Goal: Information Seeking & Learning: Check status

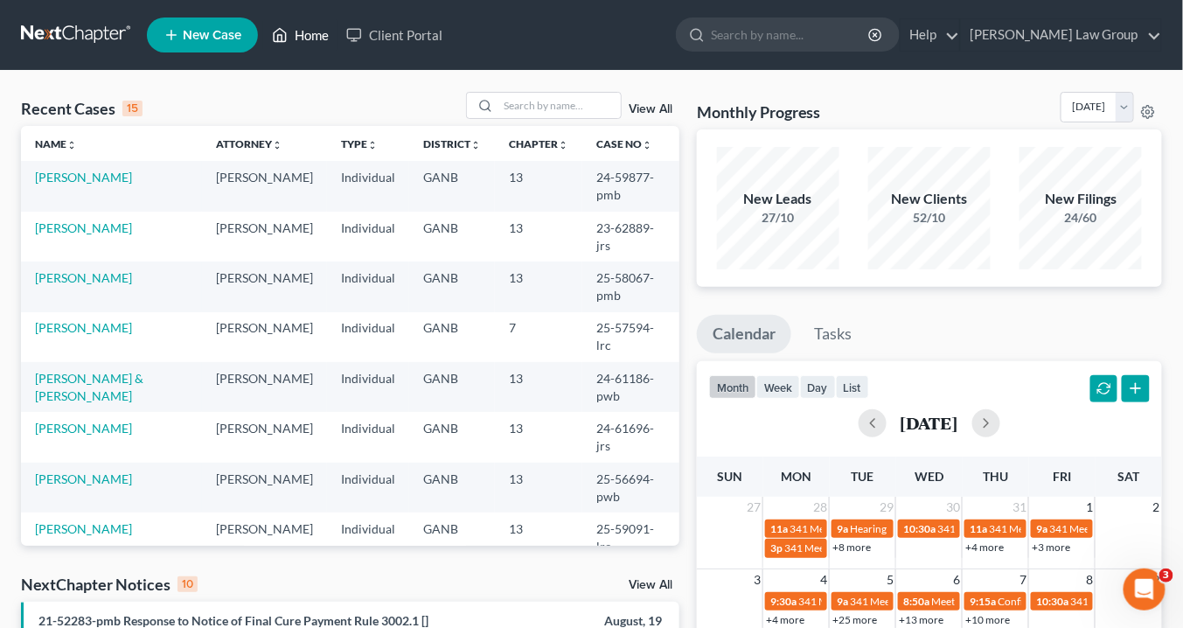
click at [309, 36] on link "Home" at bounding box center [300, 34] width 74 height 31
click at [524, 106] on input "search" at bounding box center [559, 105] width 122 height 25
click at [534, 104] on input "search" at bounding box center [559, 105] width 122 height 25
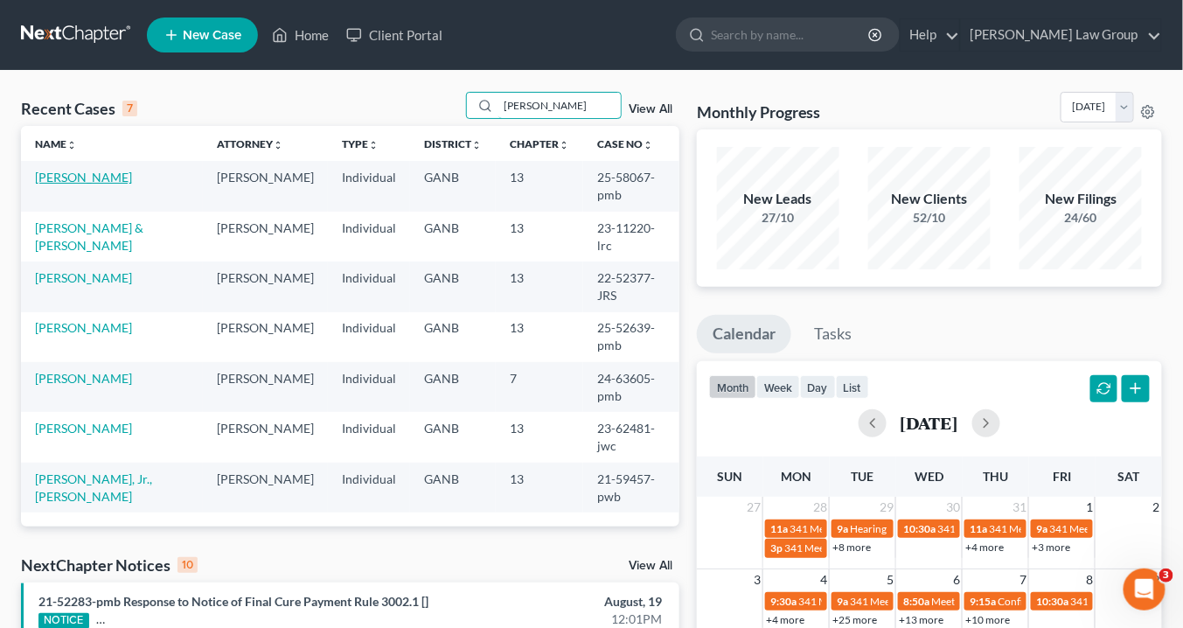
type input "[PERSON_NAME]"
click at [98, 175] on link "[PERSON_NAME]" at bounding box center [83, 177] width 97 height 15
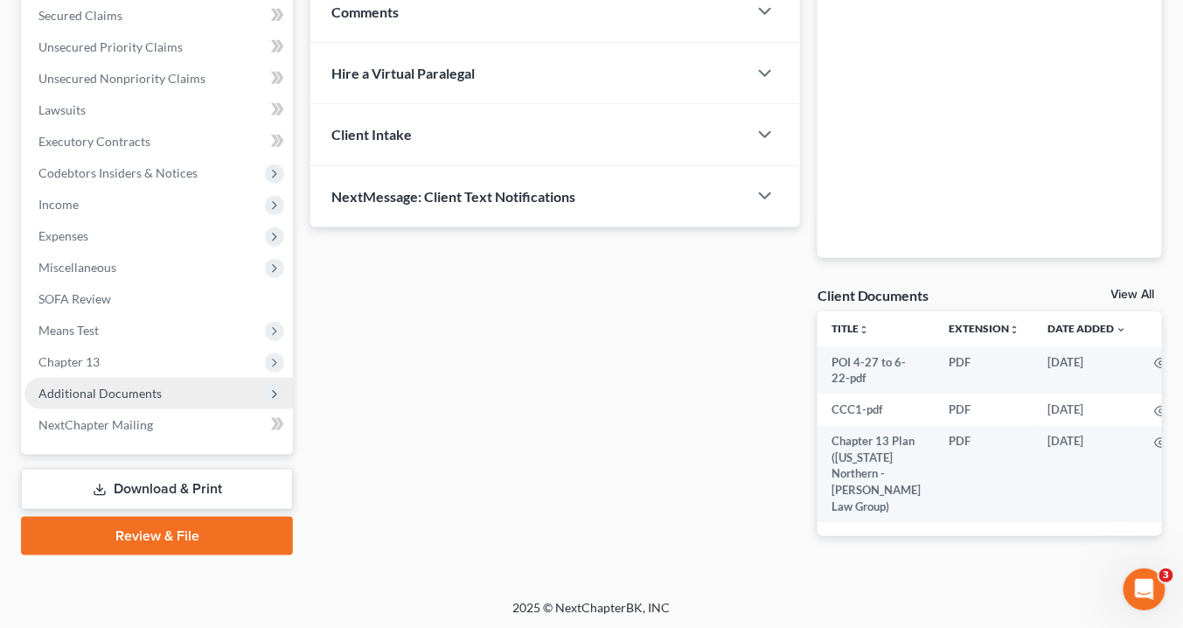
scroll to position [371, 0]
click at [129, 387] on span "Additional Documents" at bounding box center [99, 392] width 123 height 15
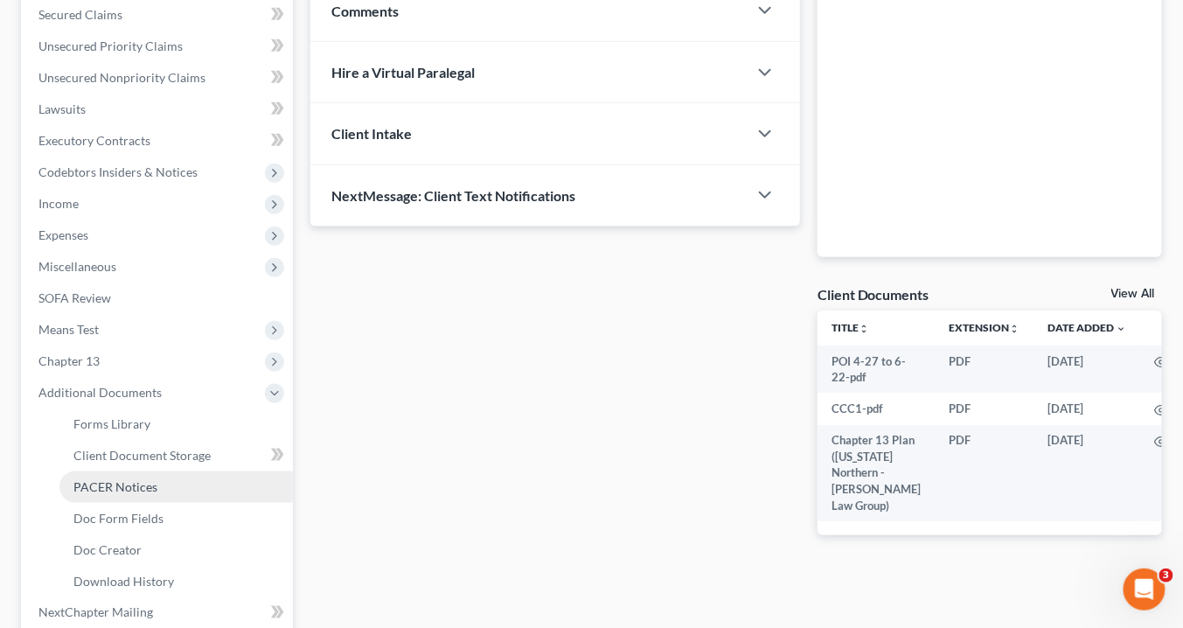
click at [147, 484] on span "PACER Notices" at bounding box center [115, 486] width 84 height 15
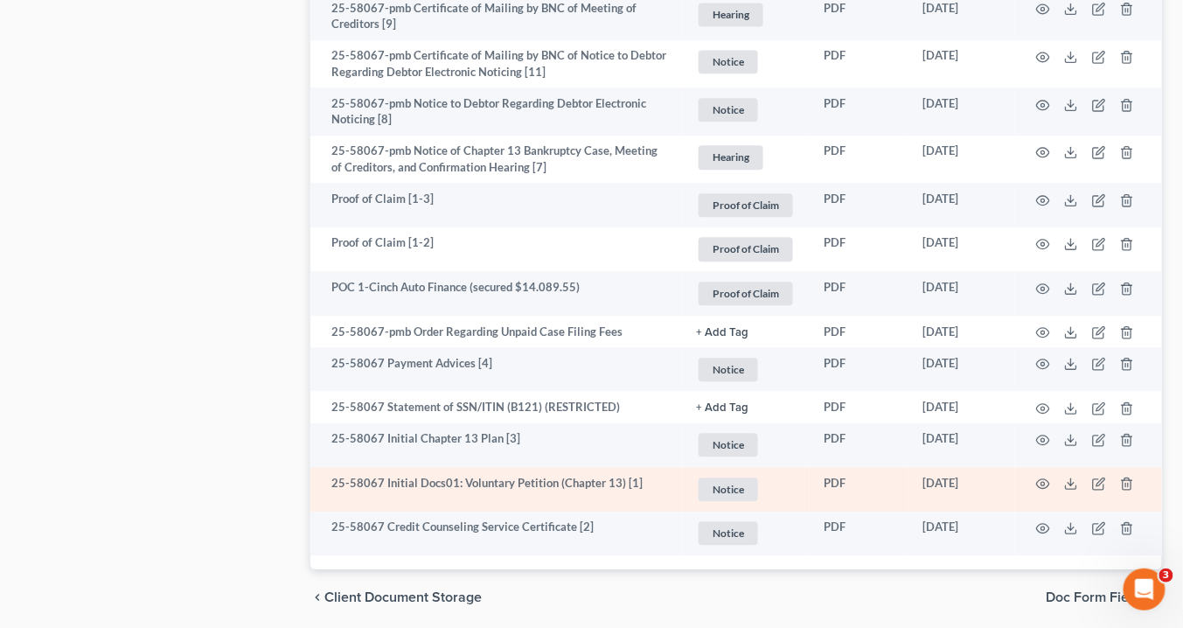
scroll to position [1230, 0]
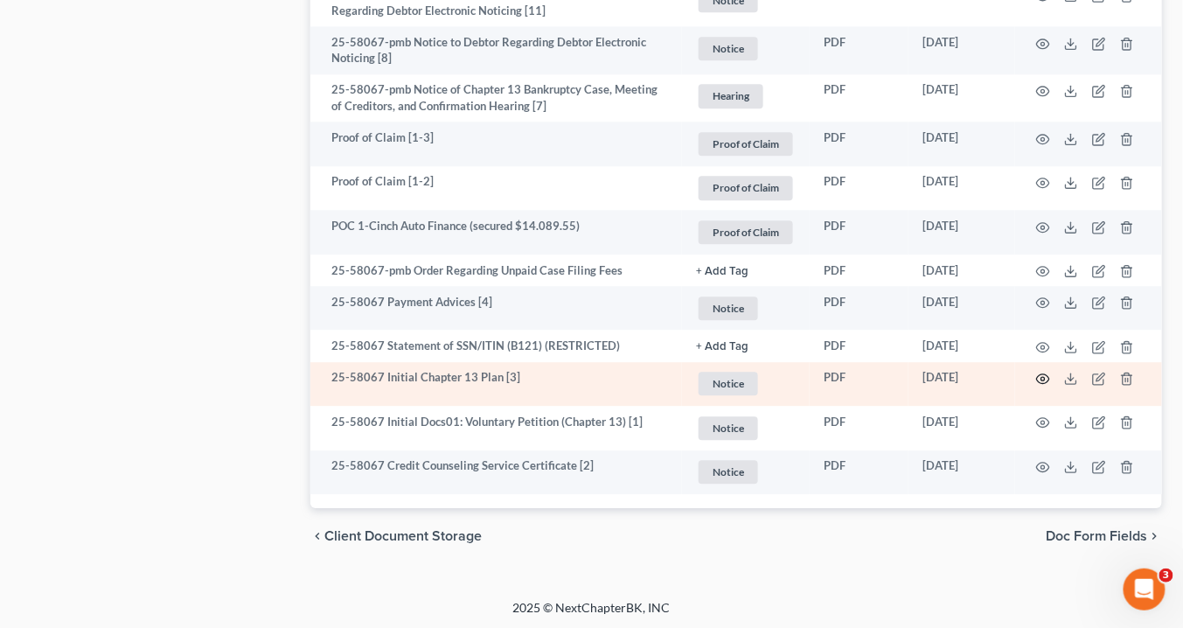
click at [1040, 373] on icon "button" at bounding box center [1043, 378] width 14 height 14
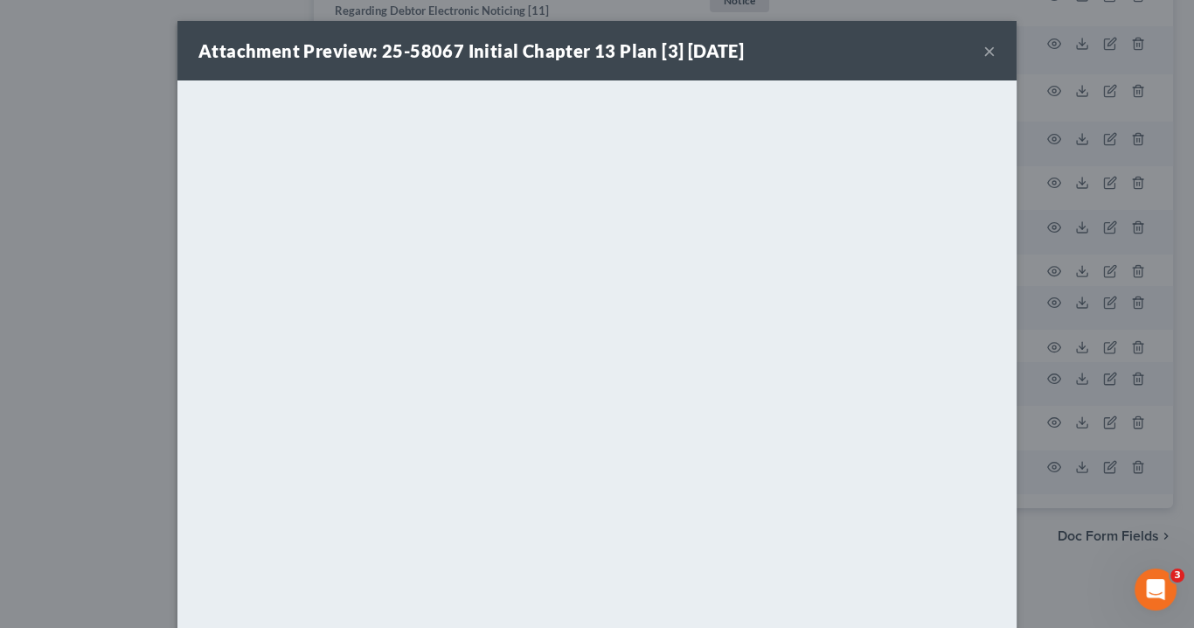
click at [983, 48] on button "×" at bounding box center [989, 50] width 12 height 21
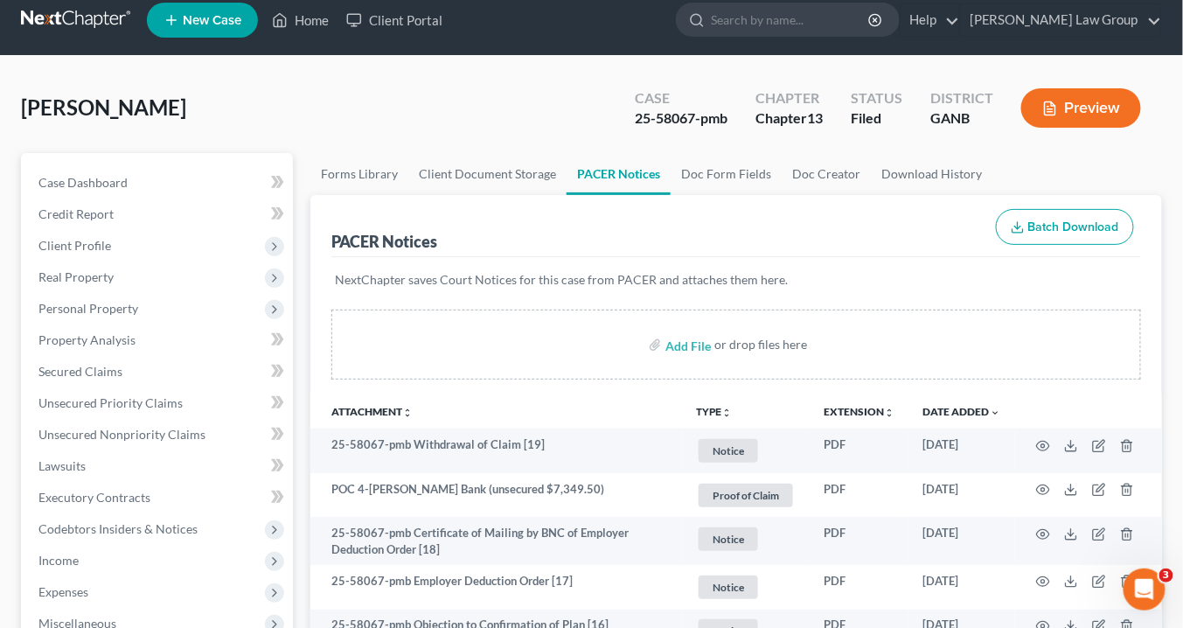
scroll to position [0, 0]
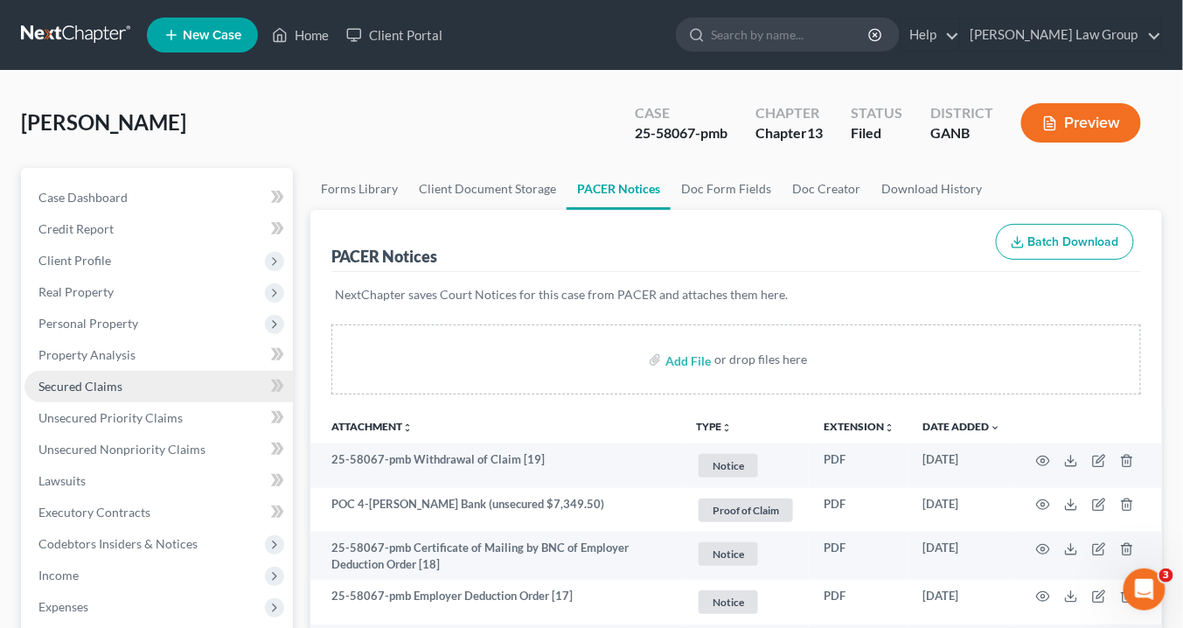
click at [87, 385] on span "Secured Claims" at bounding box center [80, 385] width 84 height 15
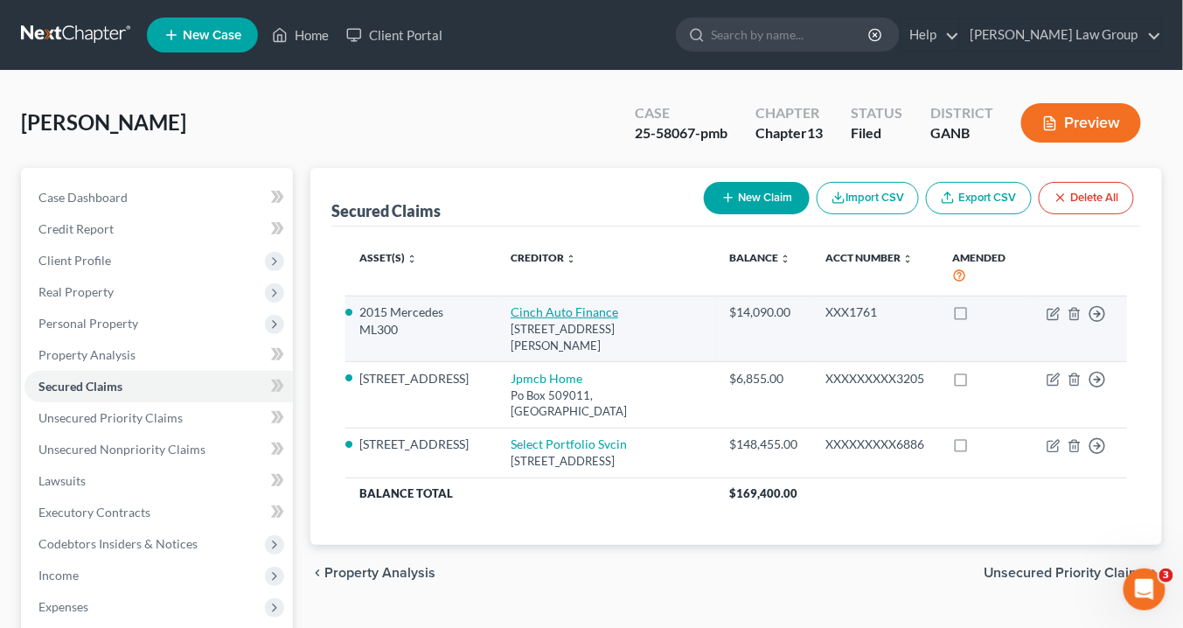
drag, startPoint x: 562, startPoint y: 344, endPoint x: 503, endPoint y: 315, distance: 65.3
click at [503, 315] on td "Cinch Auto Finance 3820 Mansell Rd Ste 140, Alpharetta, GA 30022" at bounding box center [605, 328] width 219 height 66
copy td "Cinch Auto Finance 3820 Mansell Rd Ste 140, Alpharetta, GA 30022"
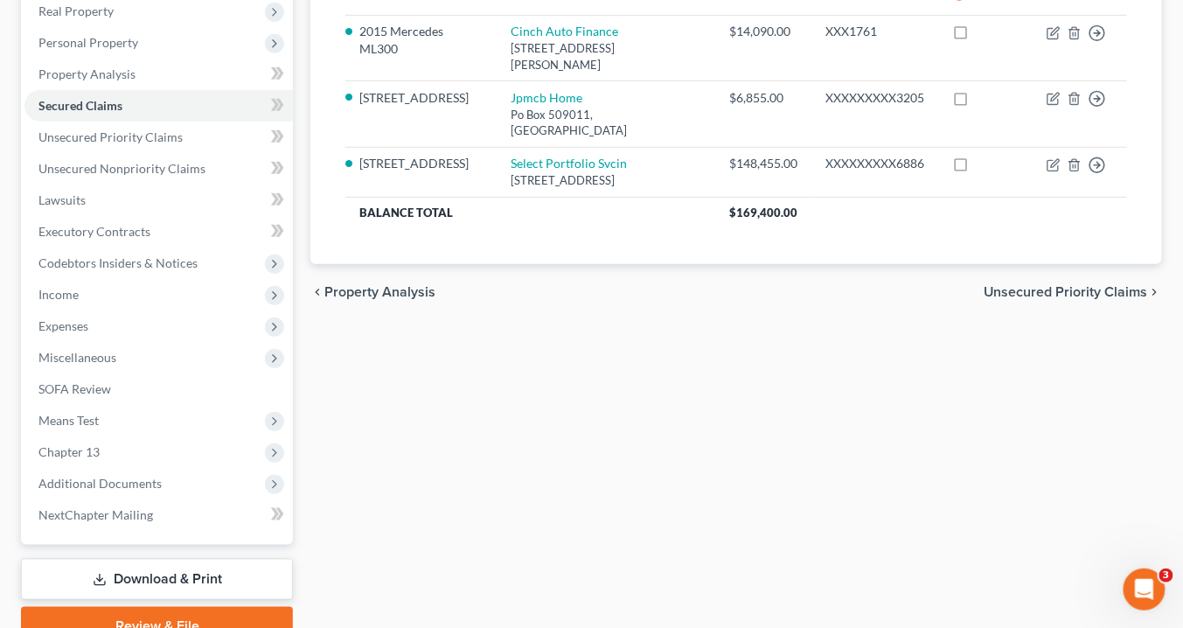
scroll to position [361, 0]
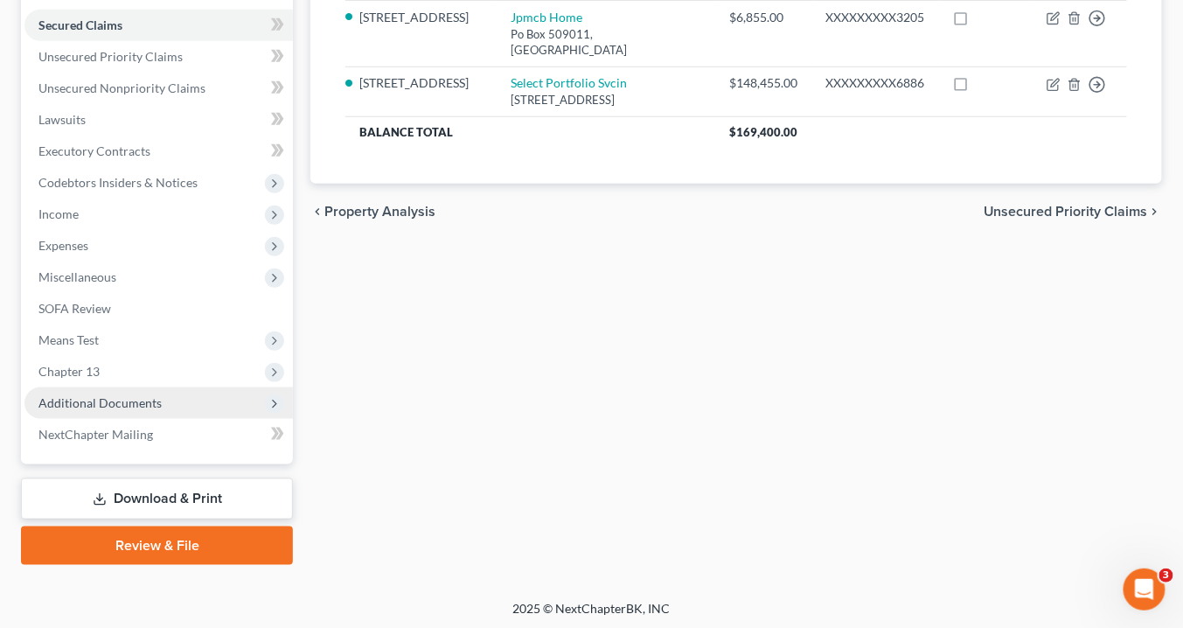
click at [156, 399] on span "Additional Documents" at bounding box center [99, 402] width 123 height 15
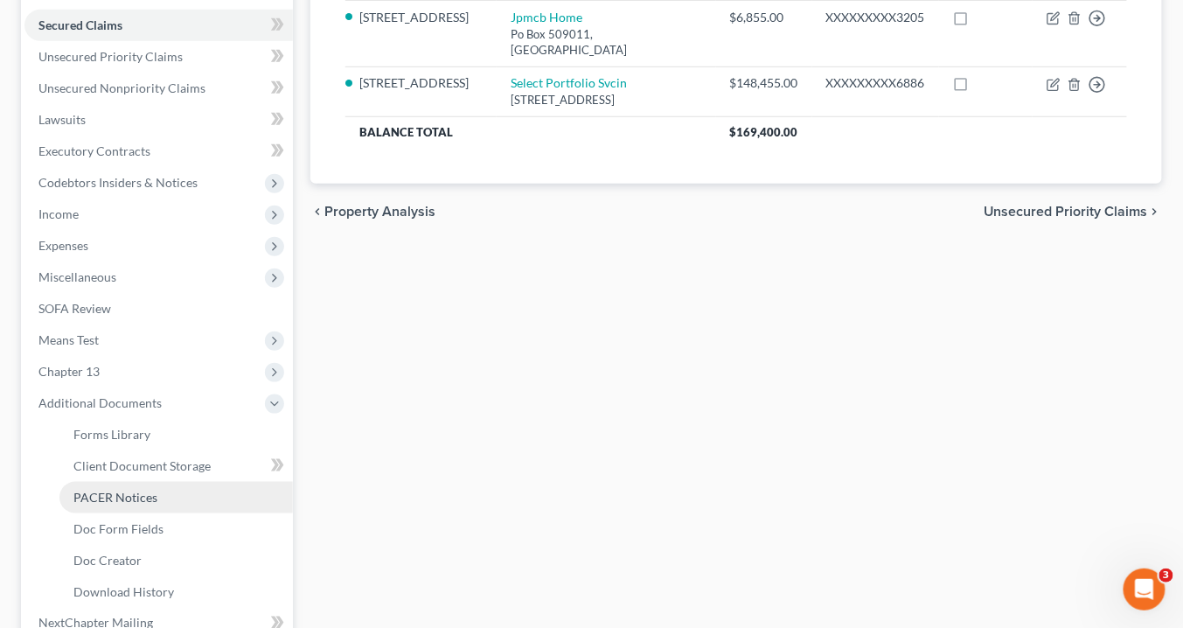
click at [168, 497] on link "PACER Notices" at bounding box center [175, 497] width 233 height 31
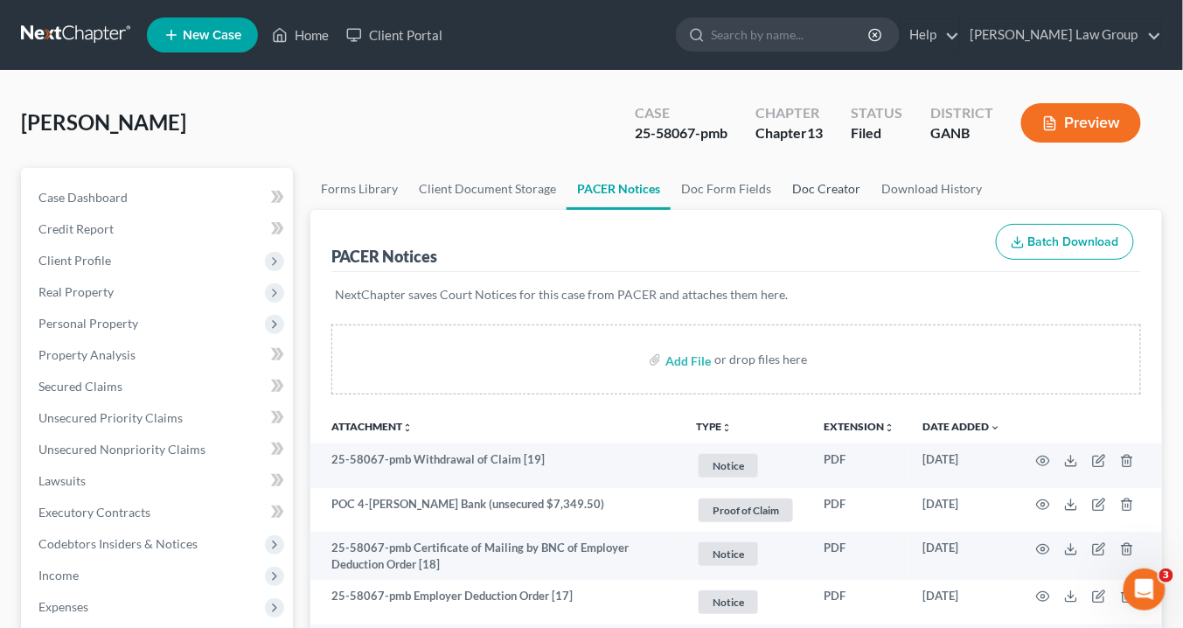
click at [810, 191] on link "Doc Creator" at bounding box center [825, 189] width 89 height 42
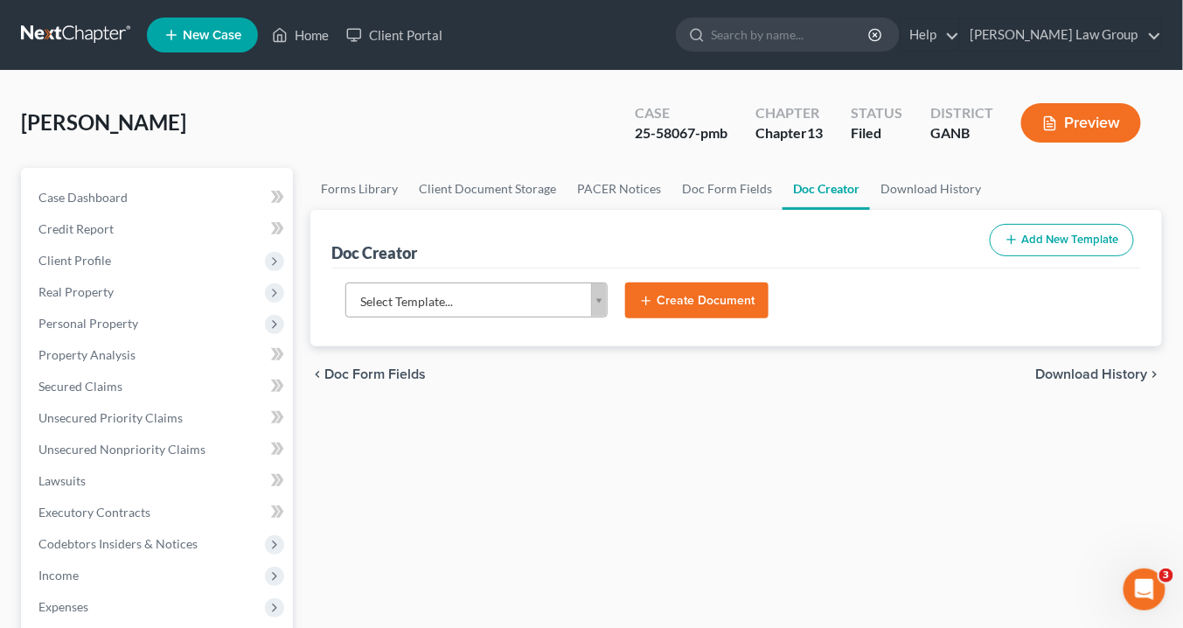
click at [599, 294] on body "Home New Case Client Portal Saedi Law Group info@saedilawgroup.com My Account S…" at bounding box center [591, 590] width 1183 height 1181
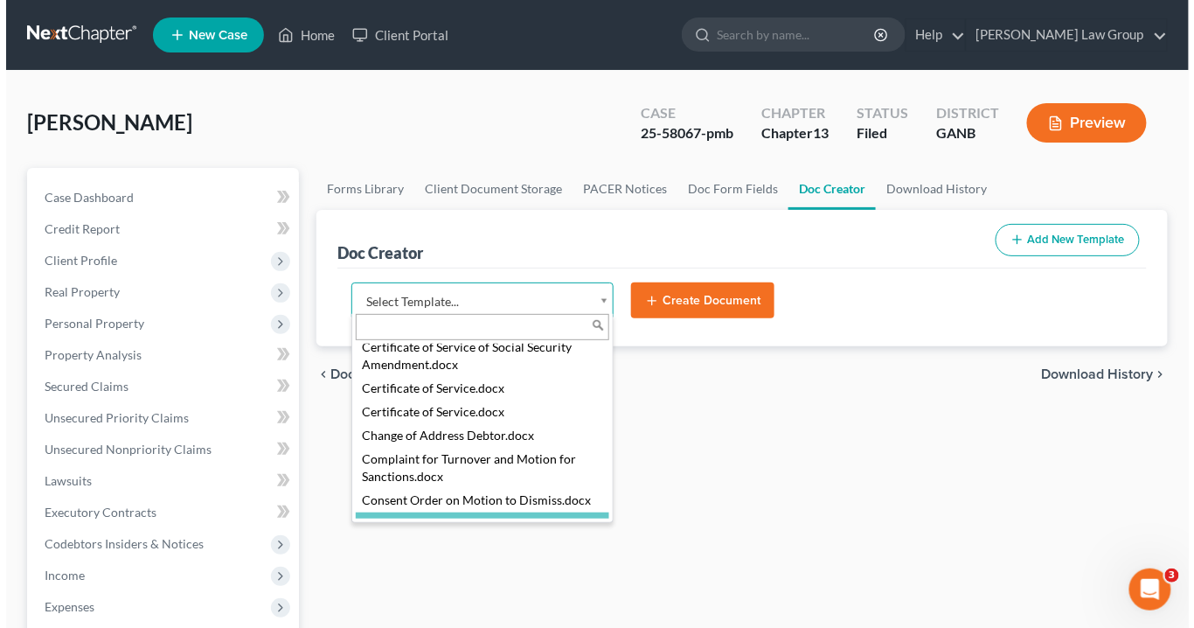
scroll to position [828, 0]
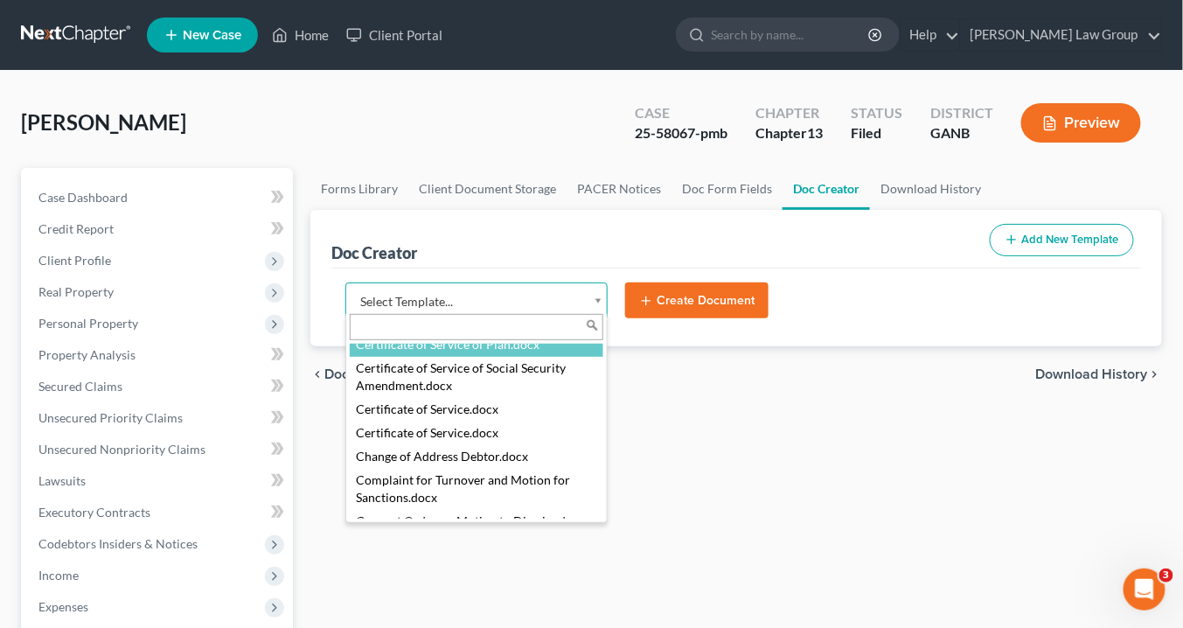
click at [518, 398] on div "chevron_left Doc Form Fields Download History chevron_right" at bounding box center [735, 374] width 851 height 56
select select "111545"
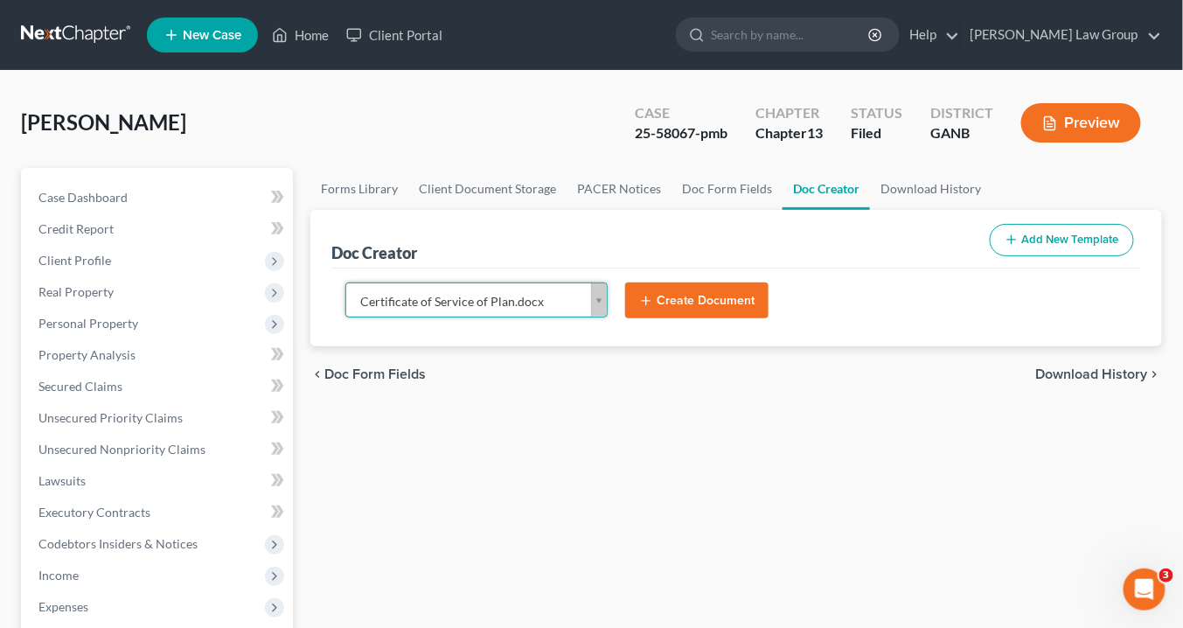
click at [705, 302] on button "Create Document" at bounding box center [696, 300] width 143 height 37
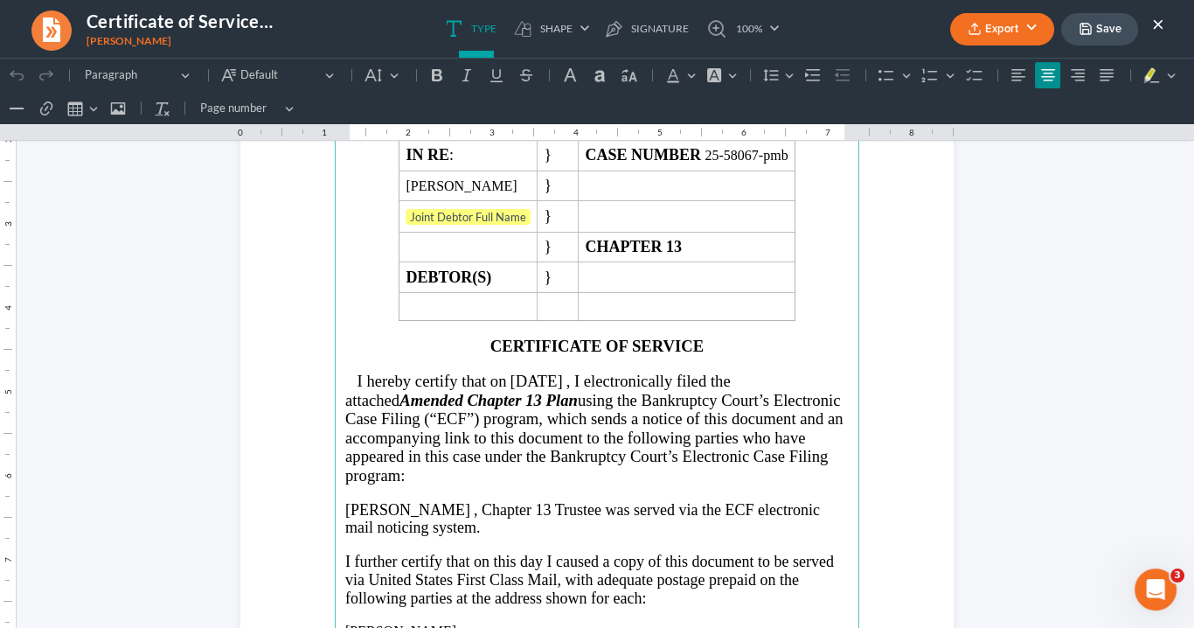
scroll to position [420, 0]
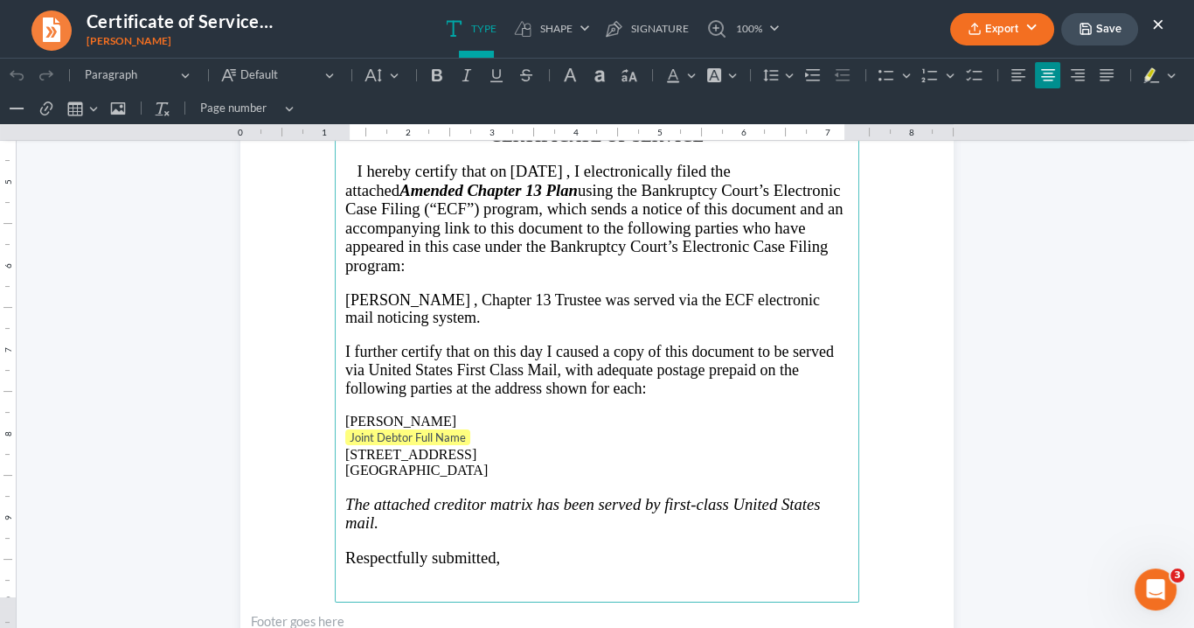
click at [573, 292] on span "Trustee was served via the ECF electronic mail noticing system." at bounding box center [582, 309] width 475 height 36
drag, startPoint x: 455, startPoint y: 432, endPoint x: 340, endPoint y: 428, distance: 114.6
click at [345, 429] on p "Joint Debtor Full Name" at bounding box center [596, 437] width 503 height 17
click at [345, 446] on p "1012 Huntingdon Court Stone Mountain, GA 30083" at bounding box center [596, 462] width 503 height 32
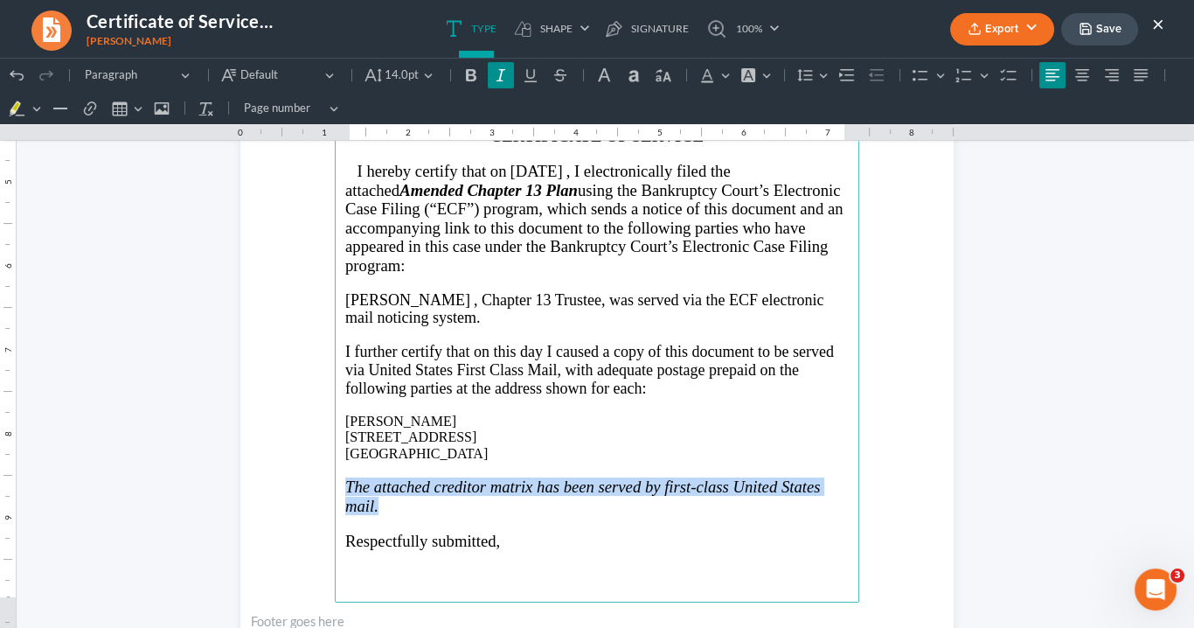
drag, startPoint x: 374, startPoint y: 500, endPoint x: 332, endPoint y: 472, distance: 50.4
click at [328, 475] on section "IN THE UNITED STATES BANKRUPTCY COURT NORTHERN DISTRICT OF GEORGIA ATLANTA DIVI…" at bounding box center [596, 224] width 713 height 923
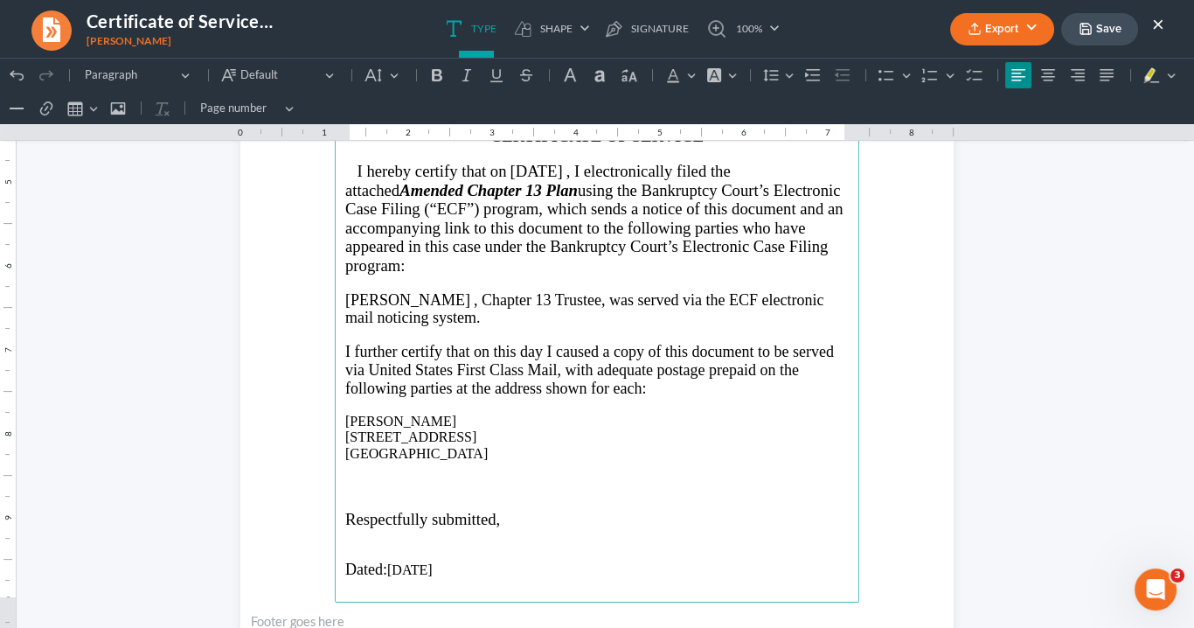
click at [345, 462] on p "Rich Text Editor, page-0-main" at bounding box center [596, 470] width 503 height 16
drag, startPoint x: 457, startPoint y: 466, endPoint x: 340, endPoint y: 465, distance: 117.1
click at [345, 465] on p "Served via US Mail" at bounding box center [596, 470] width 503 height 16
drag, startPoint x: 367, startPoint y: 464, endPoint x: 439, endPoint y: 72, distance: 399.0
click at [439, 72] on icon "Editor toolbar" at bounding box center [436, 74] width 17 height 17
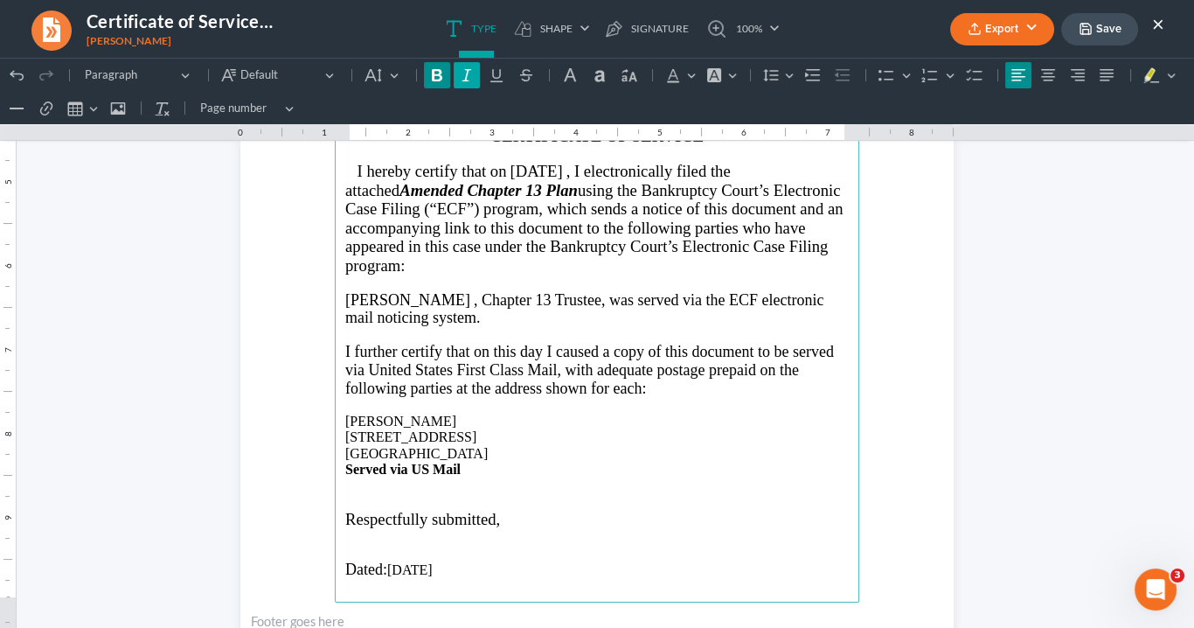
click at [460, 74] on icon "Editor toolbar" at bounding box center [466, 74] width 17 height 17
click at [474, 295] on span ", Chapter 13" at bounding box center [512, 299] width 77 height 17
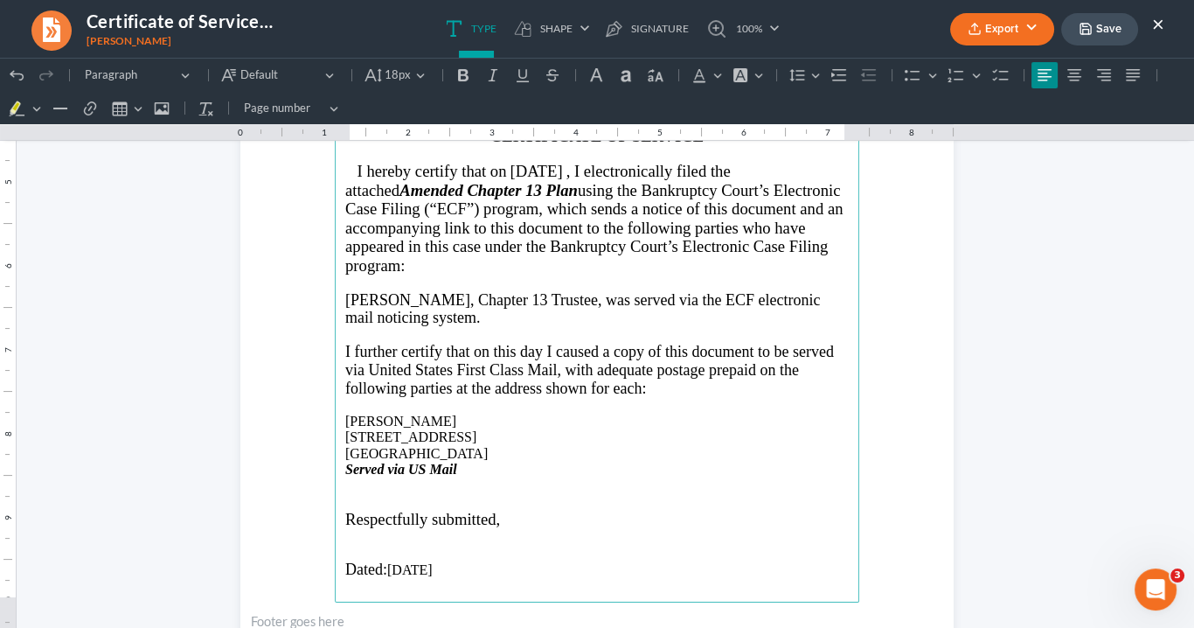
click at [490, 379] on strong "Rich Text Editor, page-0-main" at bounding box center [492, 387] width 4 height 17
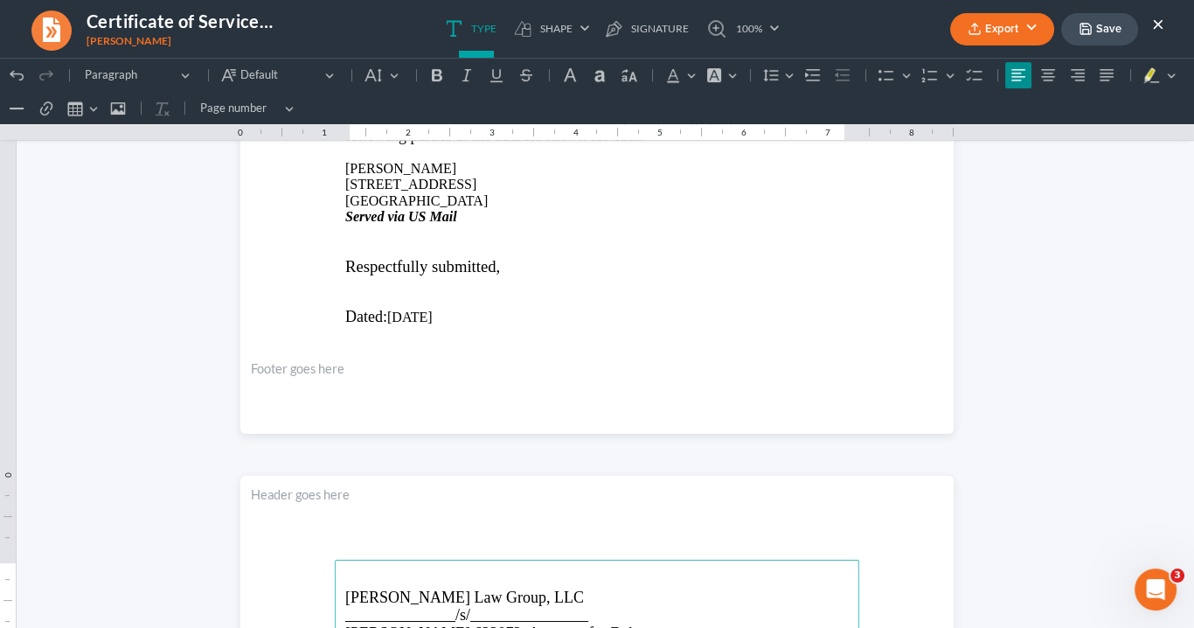
scroll to position [559, 0]
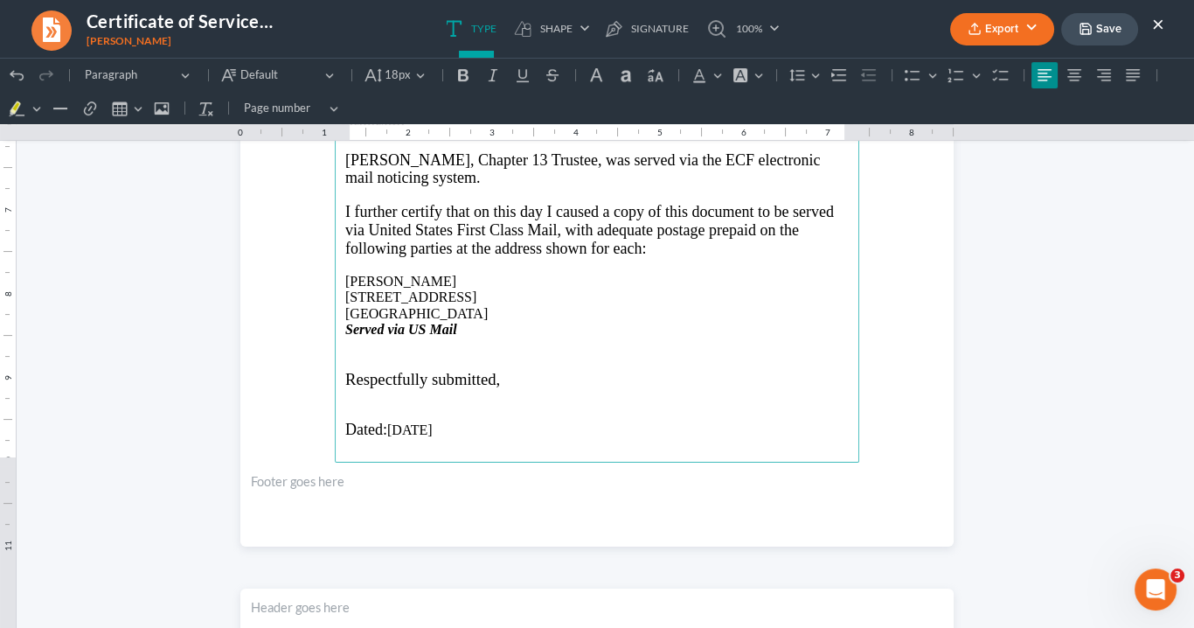
click at [473, 322] on p "Served via US Mail" at bounding box center [596, 330] width 503 height 16
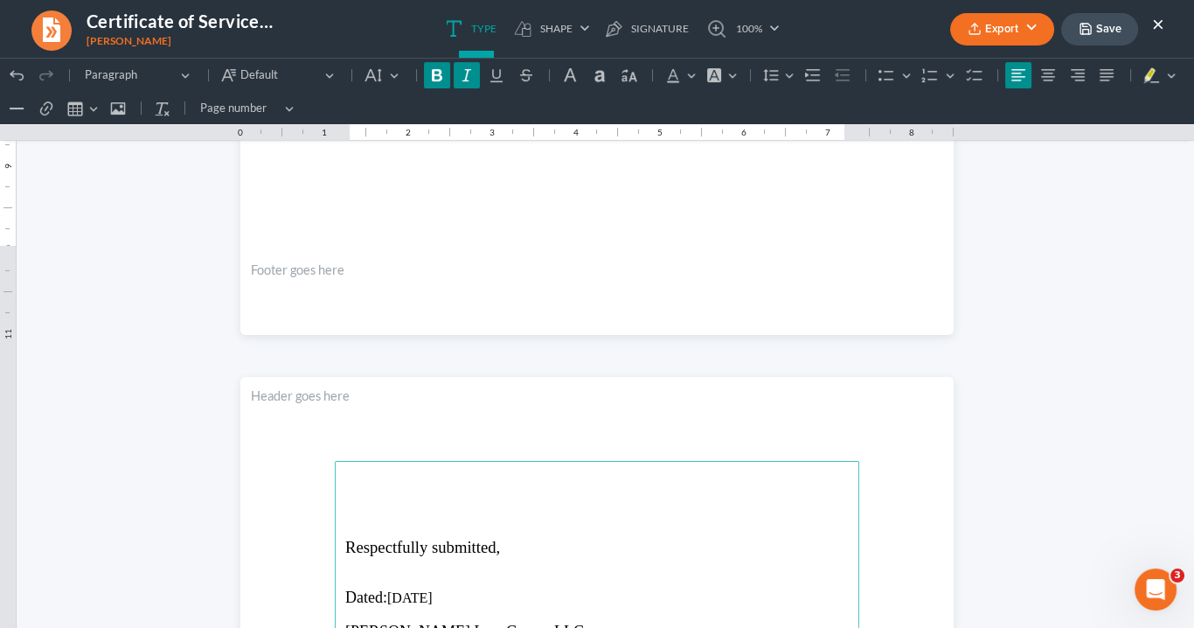
scroll to position [795, 0]
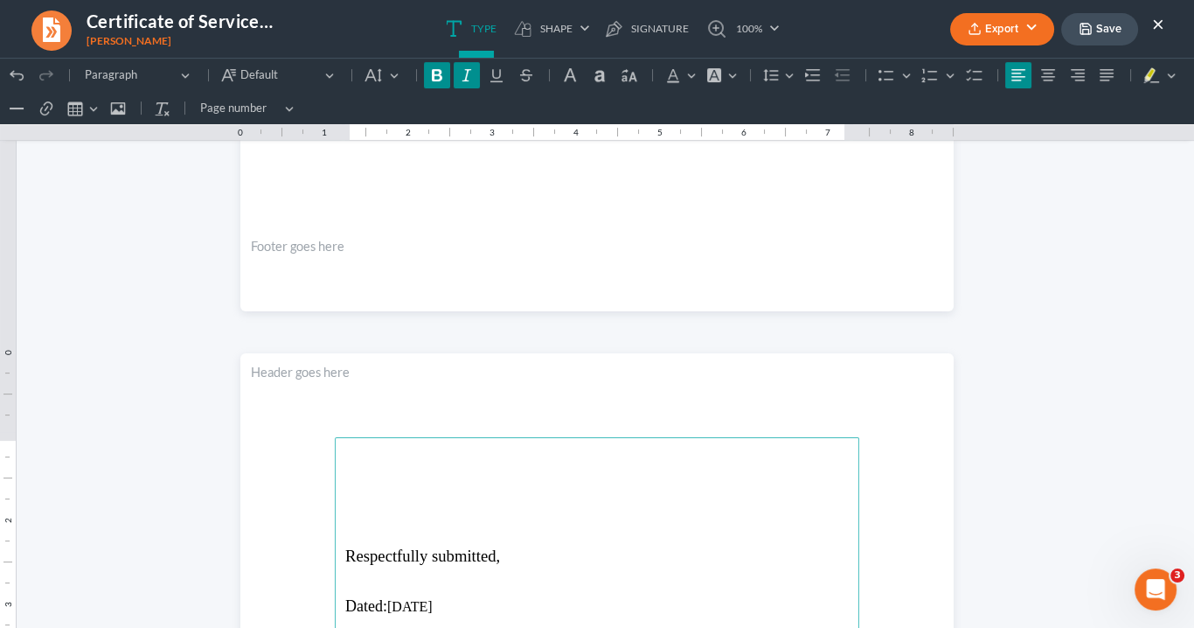
click at [353, 466] on p "Rich Text Editor, page-1-main" at bounding box center [596, 474] width 503 height 16
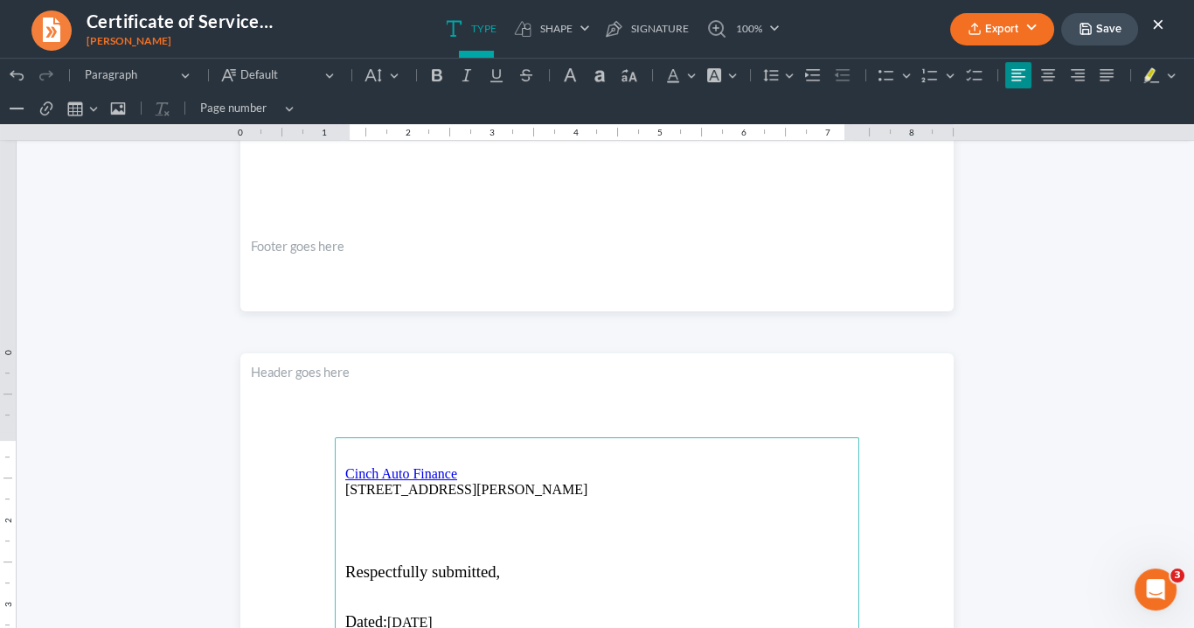
click at [441, 484] on p "3820 Mansell Rd Ste 140, Alpharetta, GA 30022" at bounding box center [596, 490] width 503 height 16
click at [390, 504] on p "Ste 140, Alpharetta, GA 30022" at bounding box center [596, 506] width 503 height 16
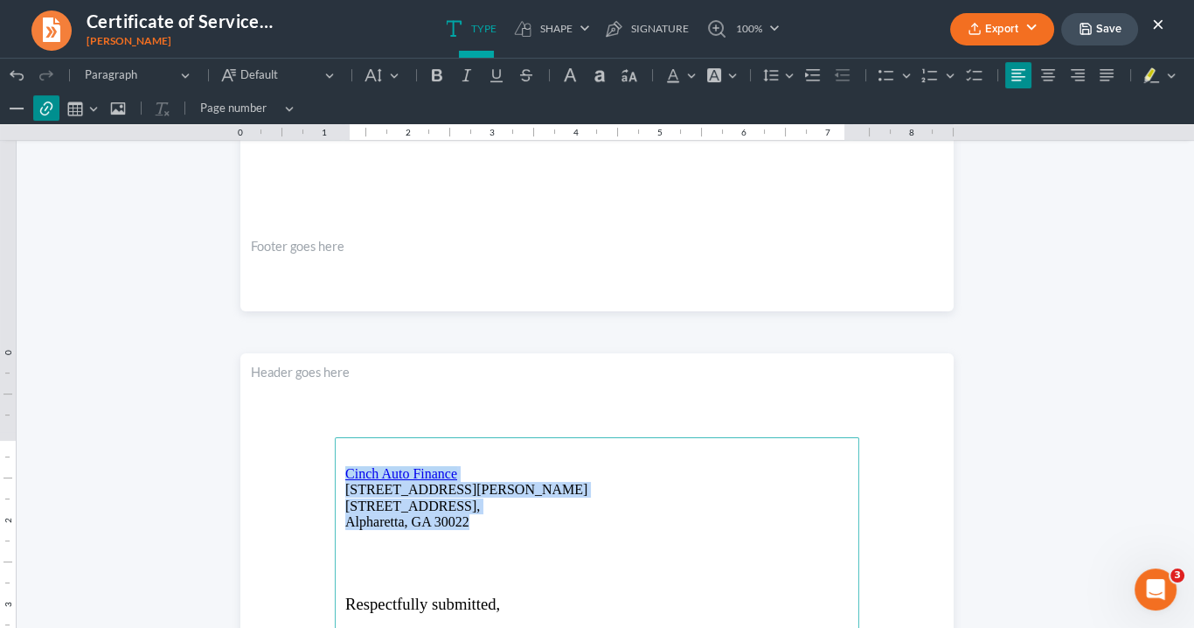
drag, startPoint x: 465, startPoint y: 522, endPoint x: 341, endPoint y: 468, distance: 135.4
click at [682, 80] on button "Font Color Font Color" at bounding box center [679, 75] width 38 height 26
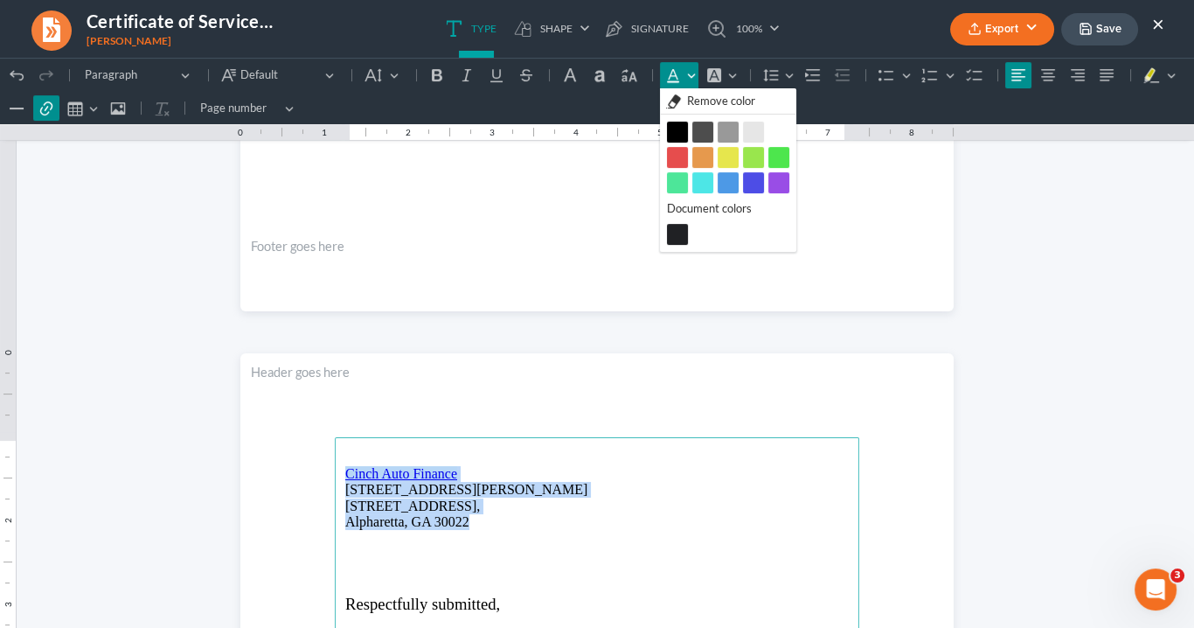
click at [678, 128] on button "Black Black" at bounding box center [677, 131] width 21 height 21
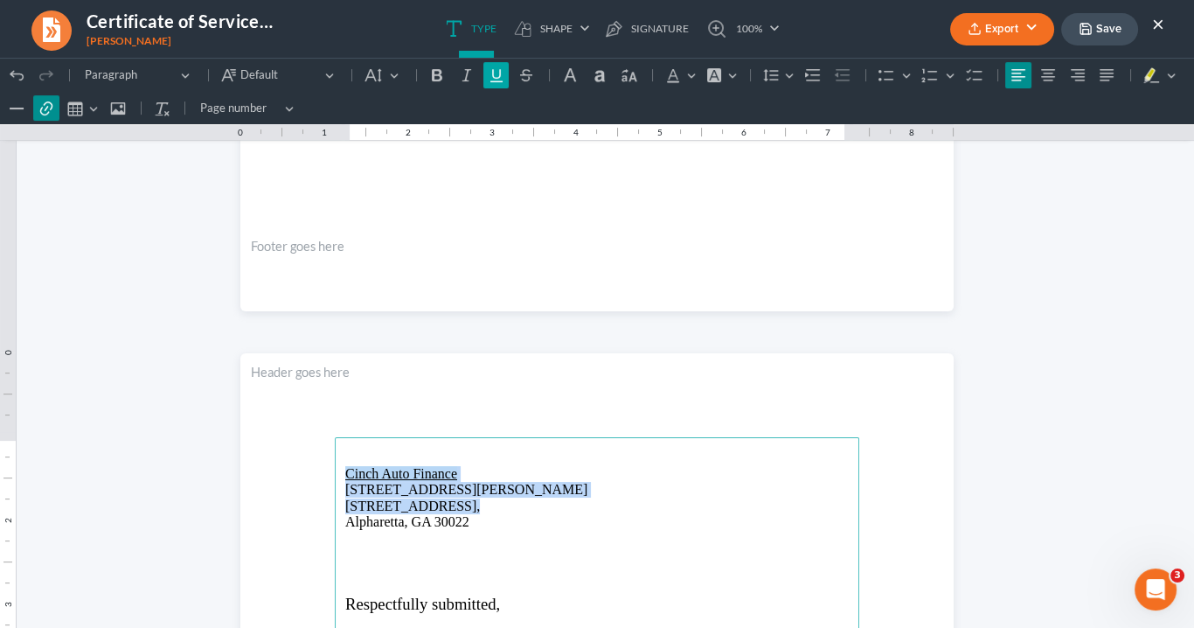
click at [493, 76] on icon "Editor toolbar" at bounding box center [496, 74] width 17 height 17
click at [499, 80] on icon "Editor toolbar" at bounding box center [496, 75] width 12 height 13
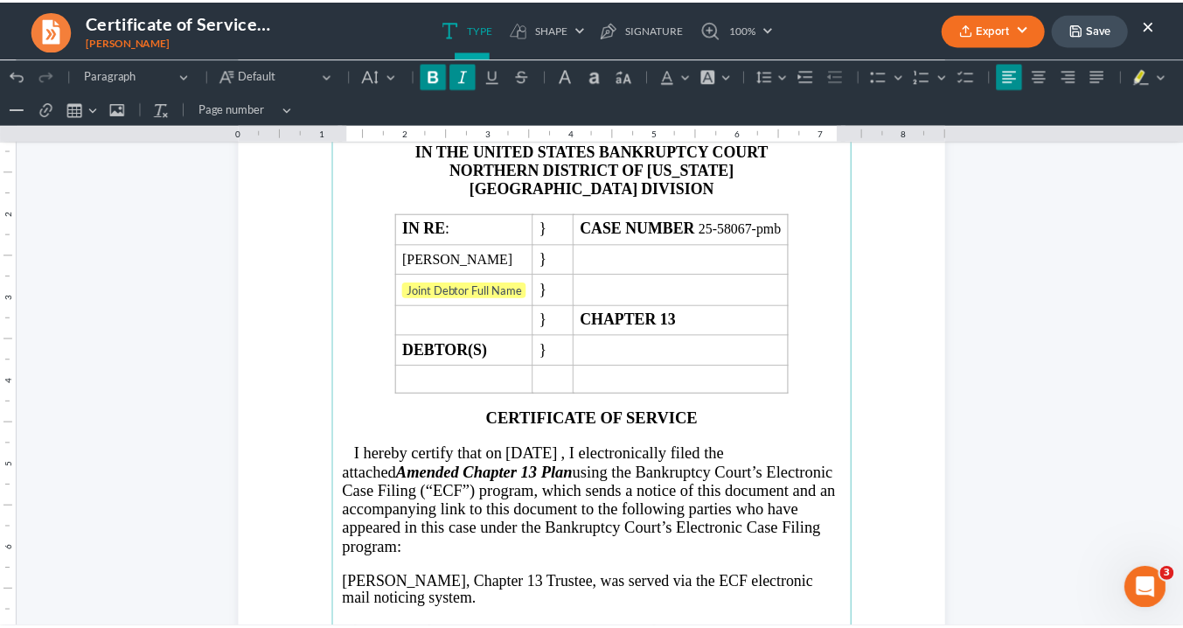
scroll to position [235, 0]
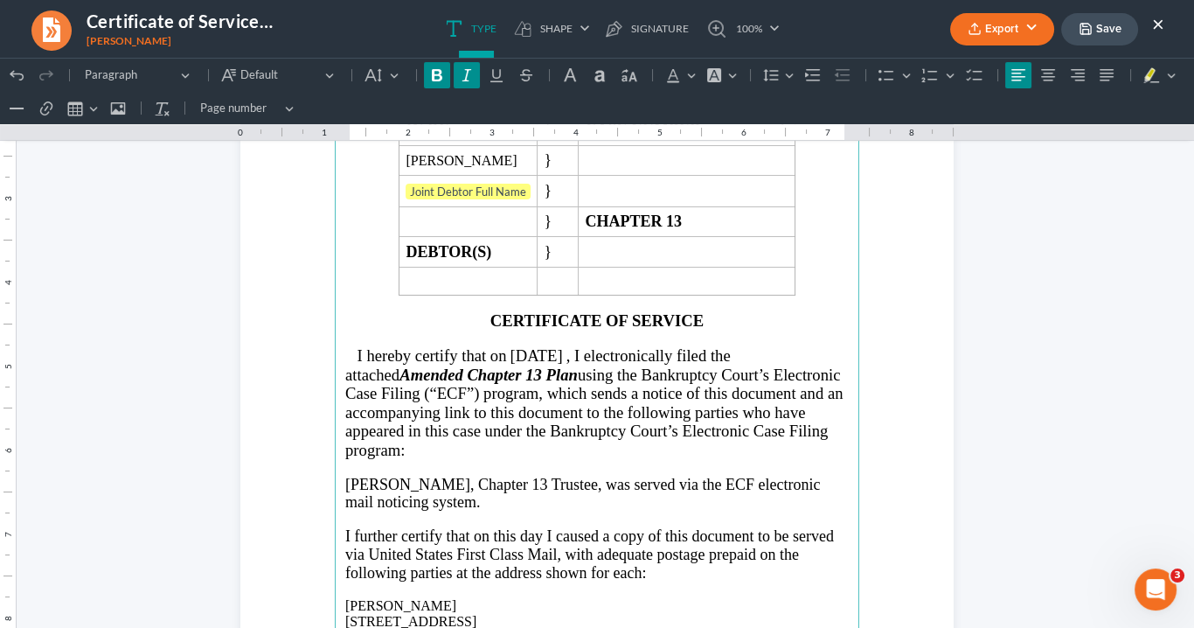
click at [517, 368] on span ", I electronically filed the attached Amended Chapter 13 Plan using the Bankrup…" at bounding box center [593, 402] width 497 height 113
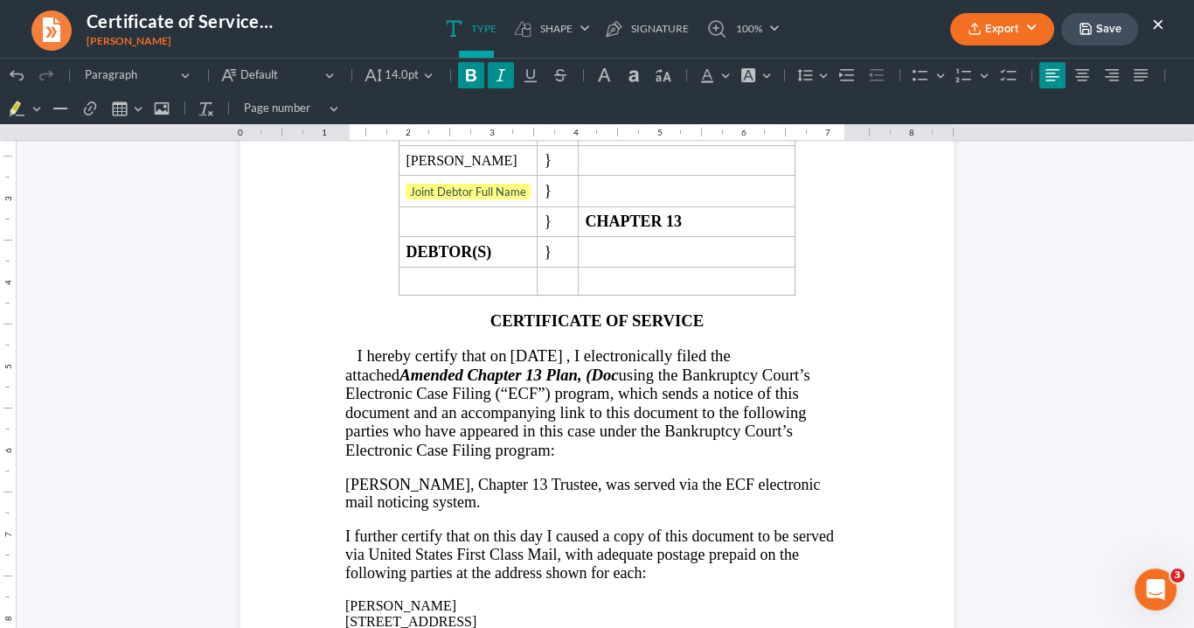
click at [996, 31] on button "Export" at bounding box center [1002, 29] width 104 height 32
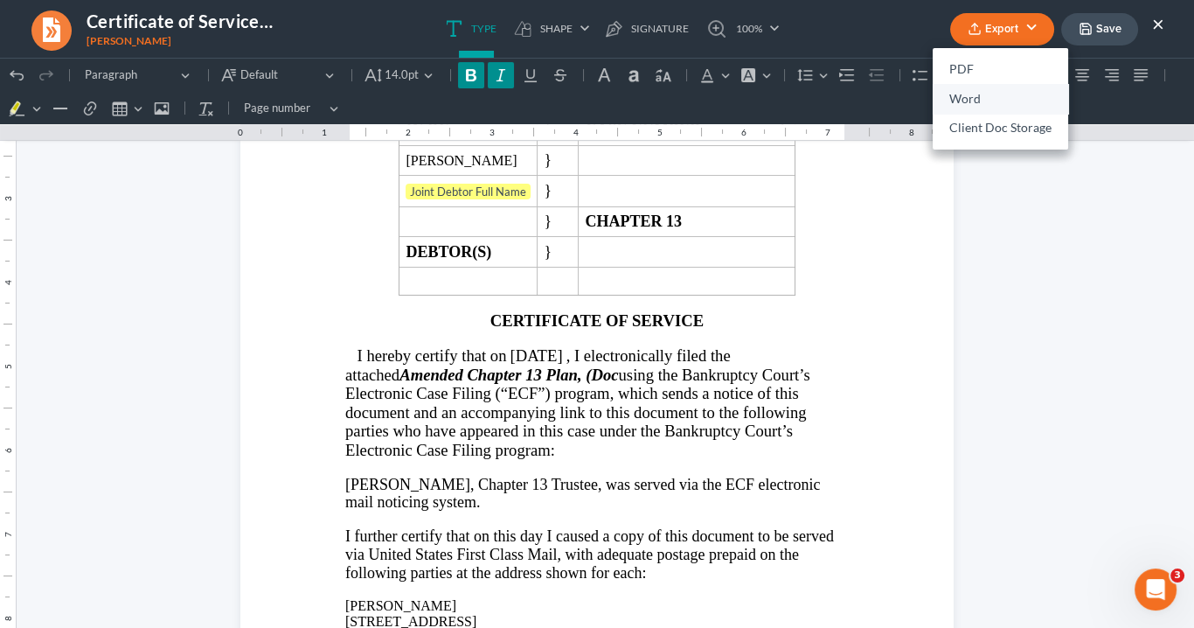
click at [984, 97] on link "Word" at bounding box center [1000, 99] width 135 height 30
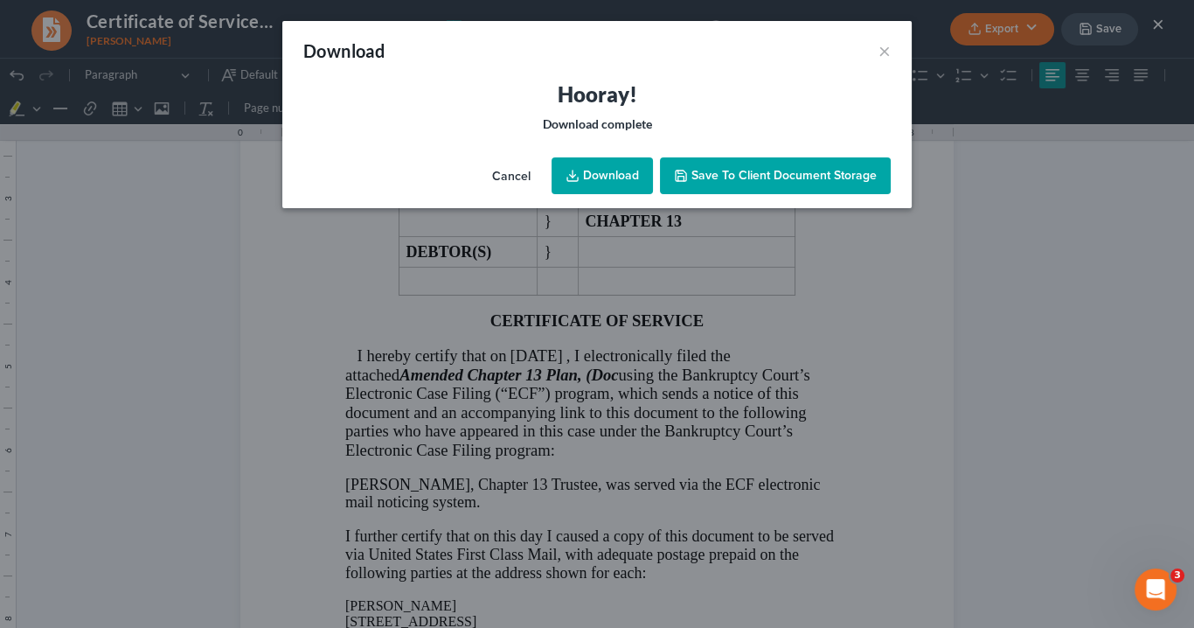
click at [623, 164] on link "Download" at bounding box center [602, 175] width 101 height 37
click at [594, 174] on link "Download" at bounding box center [602, 175] width 101 height 37
click at [884, 47] on button "×" at bounding box center [884, 50] width 12 height 21
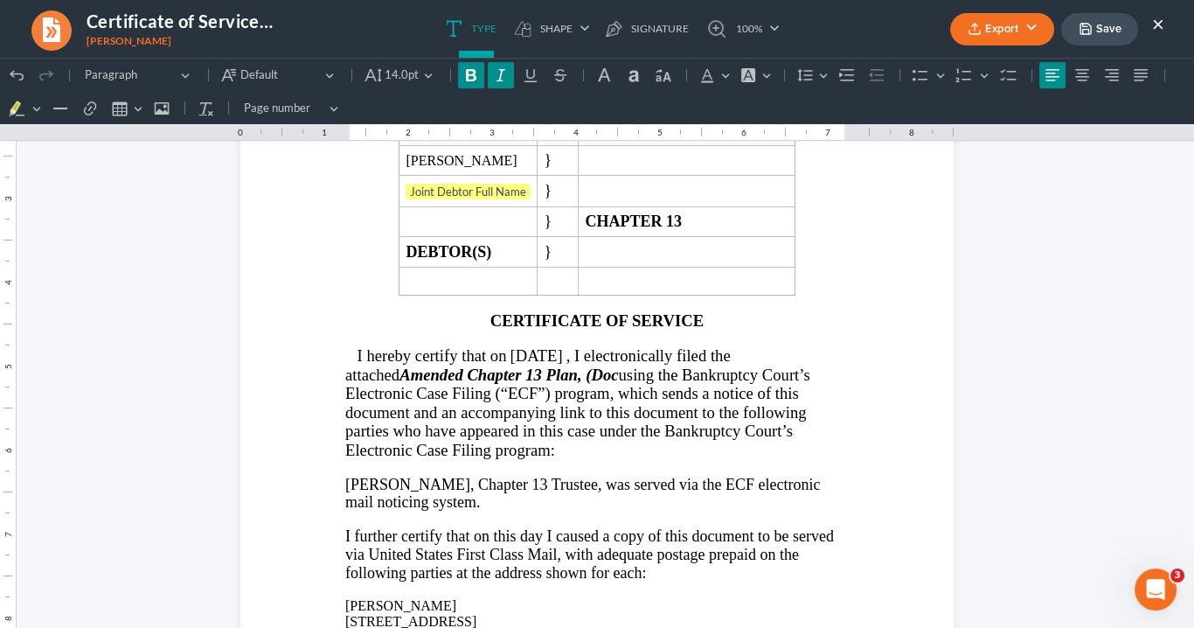
click at [1158, 25] on button "×" at bounding box center [1158, 23] width 12 height 21
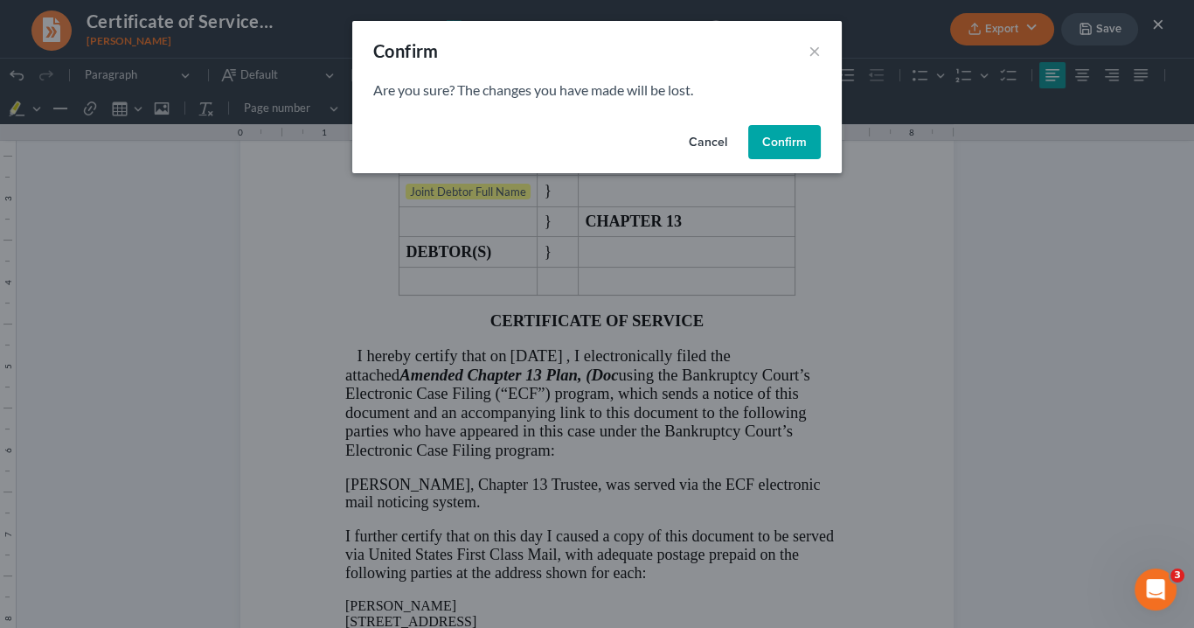
click at [787, 145] on button "Confirm" at bounding box center [784, 142] width 73 height 35
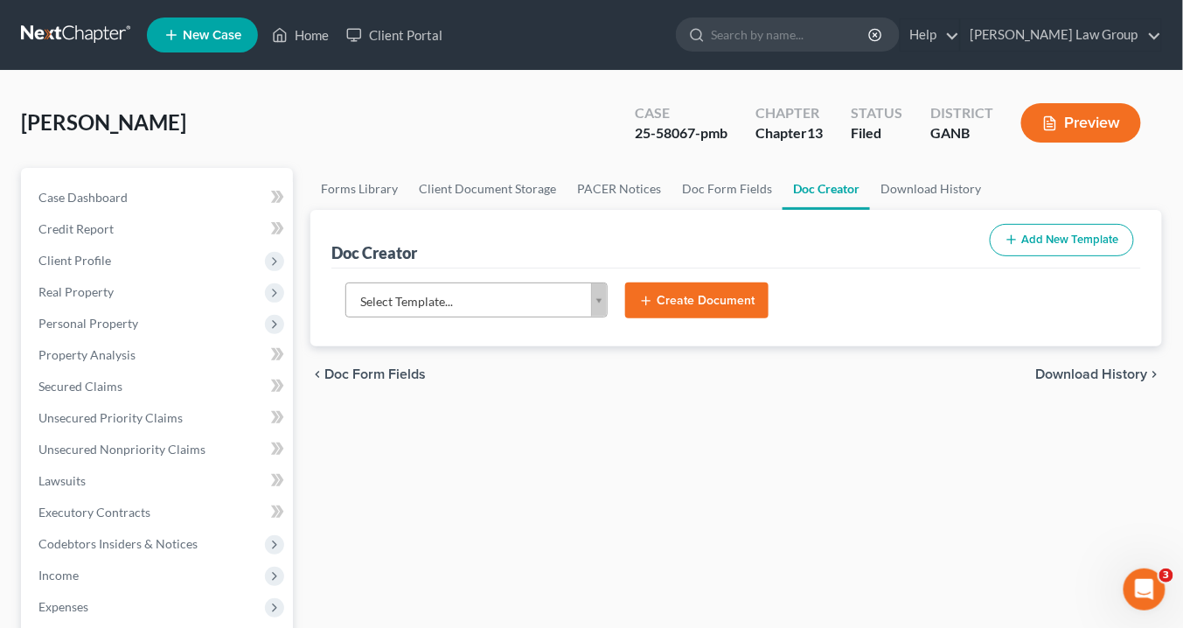
scroll to position [0, 0]
click at [312, 37] on link "Home" at bounding box center [300, 34] width 74 height 31
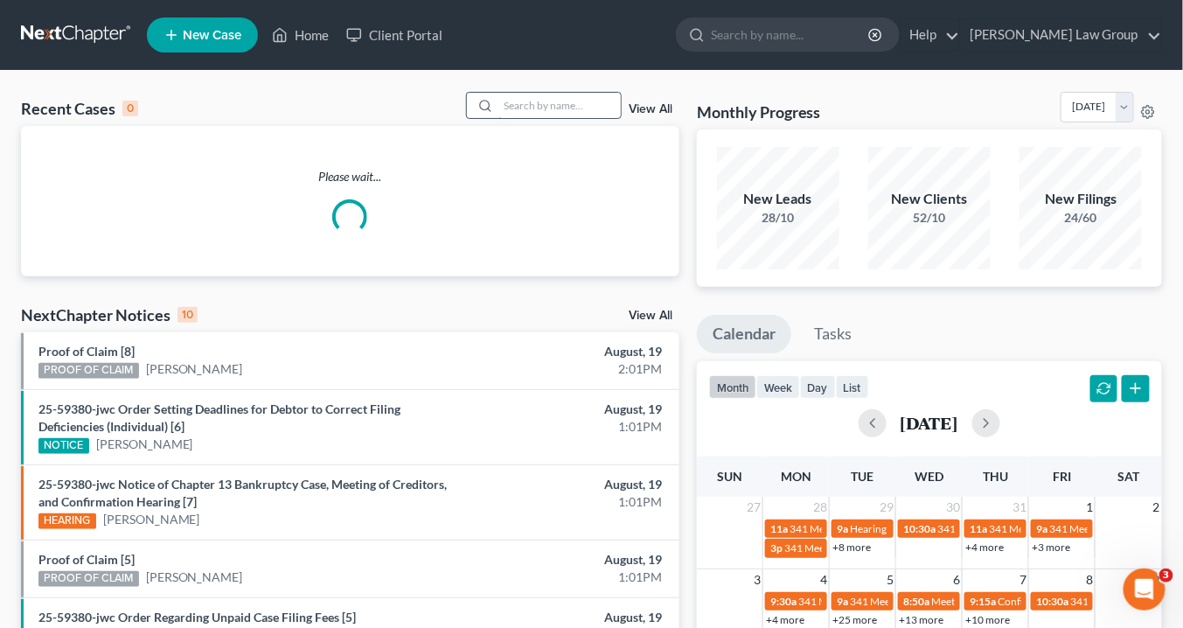
click at [511, 101] on input "search" at bounding box center [559, 105] width 122 height 25
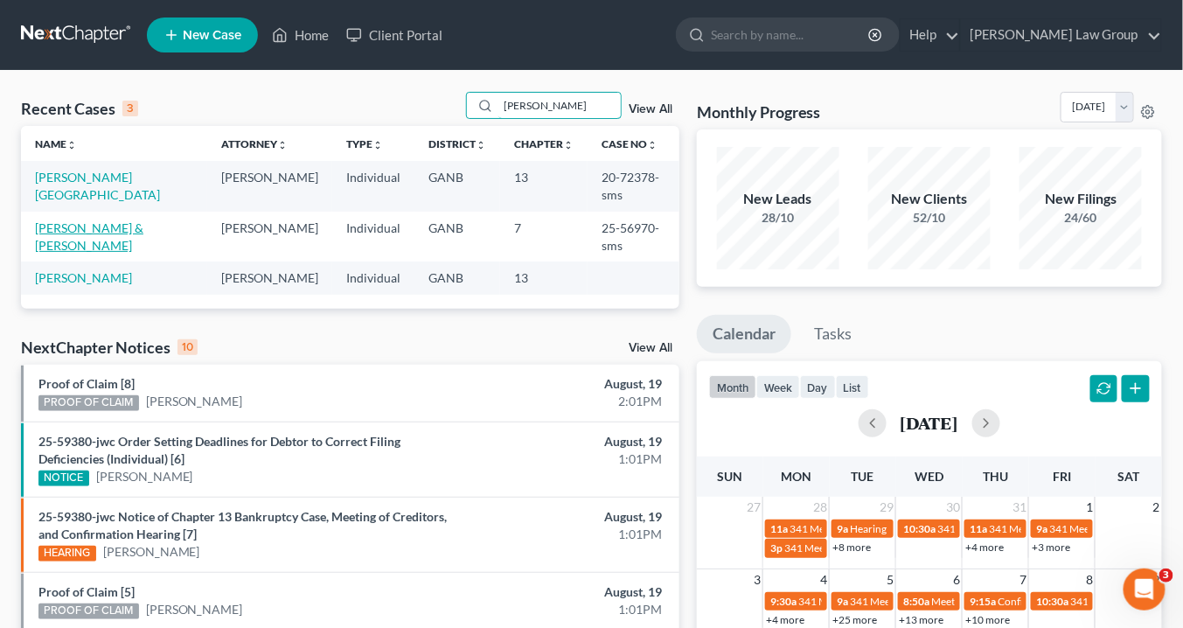
type input "regina"
click at [110, 225] on link "[PERSON_NAME] & [PERSON_NAME]" at bounding box center [89, 236] width 108 height 32
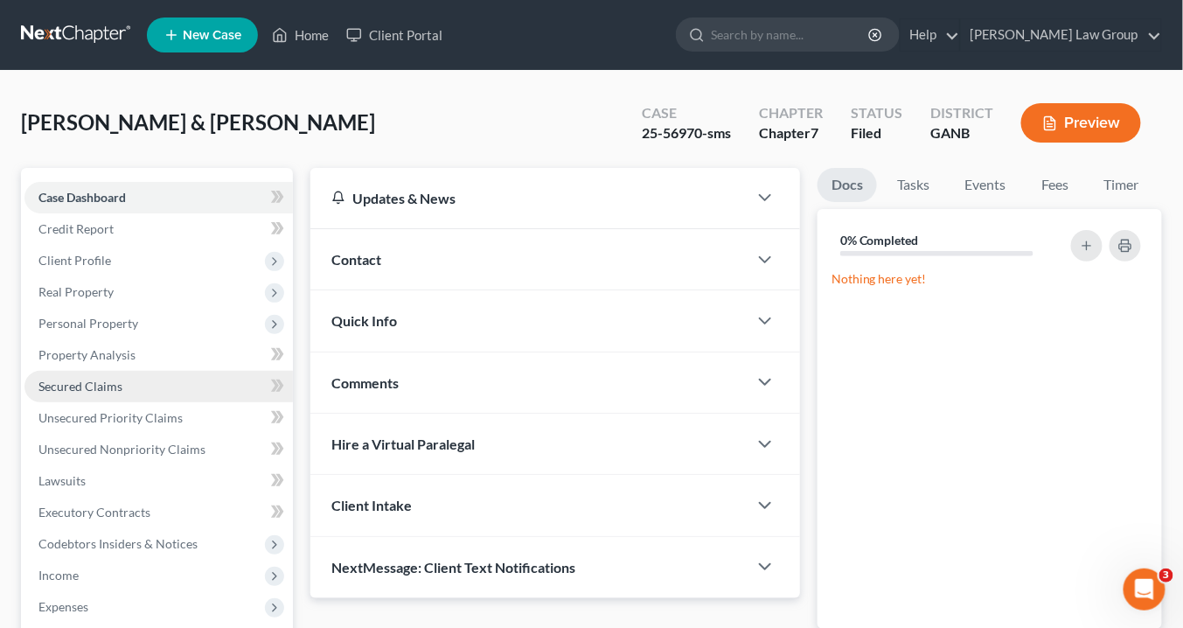
click at [107, 383] on span "Secured Claims" at bounding box center [80, 385] width 84 height 15
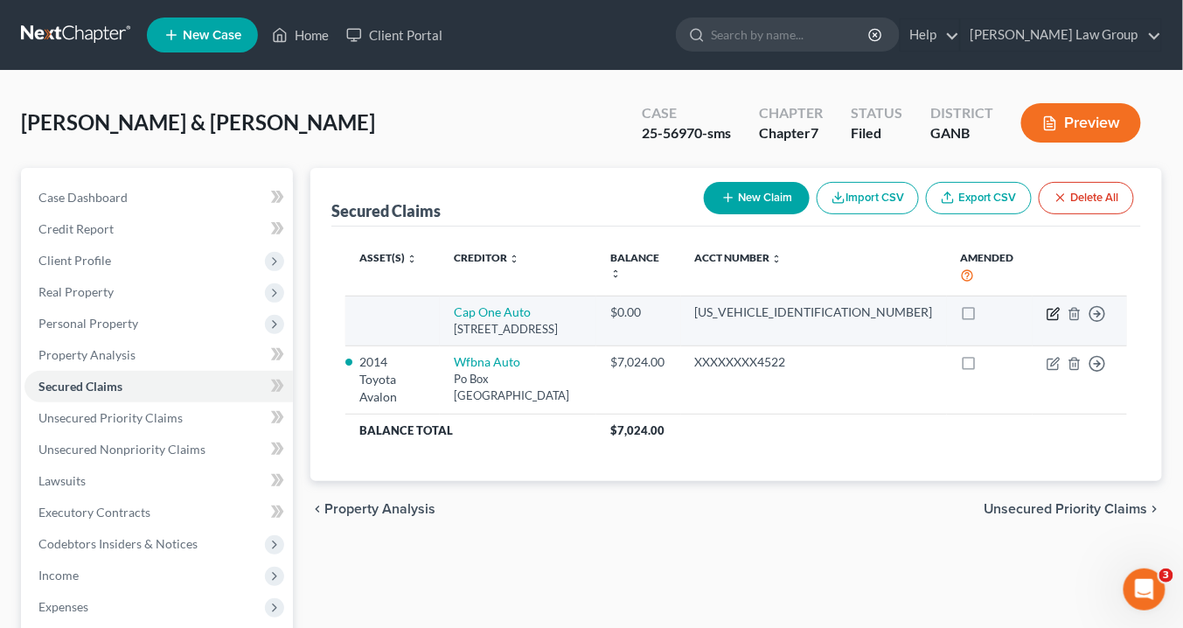
click at [1053, 307] on icon "button" at bounding box center [1053, 314] width 14 height 14
select select "45"
select select "0"
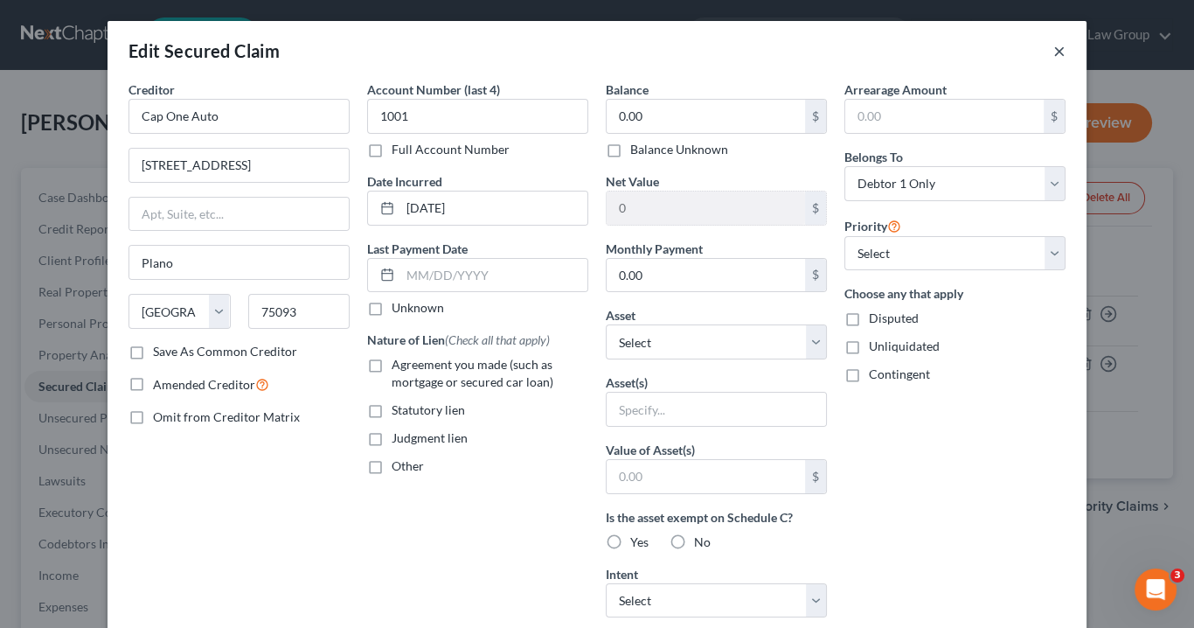
drag, startPoint x: 1052, startPoint y: 47, endPoint x: 1067, endPoint y: 38, distance: 17.7
click at [1053, 47] on button "×" at bounding box center [1059, 50] width 12 height 21
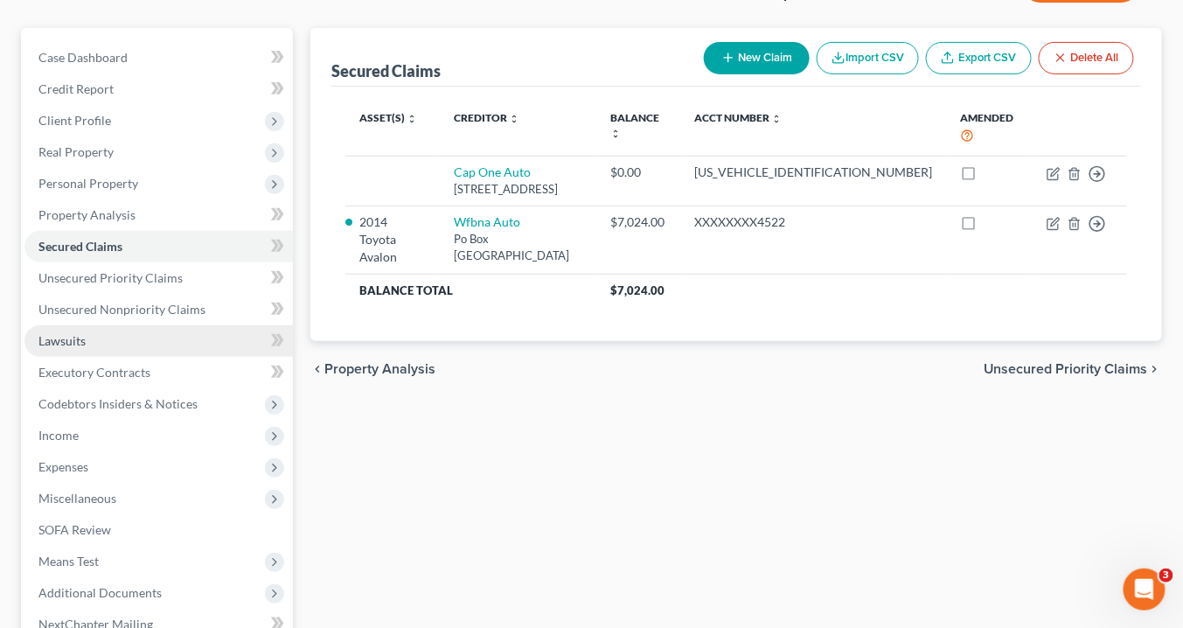
click at [87, 343] on link "Lawsuits" at bounding box center [158, 340] width 268 height 31
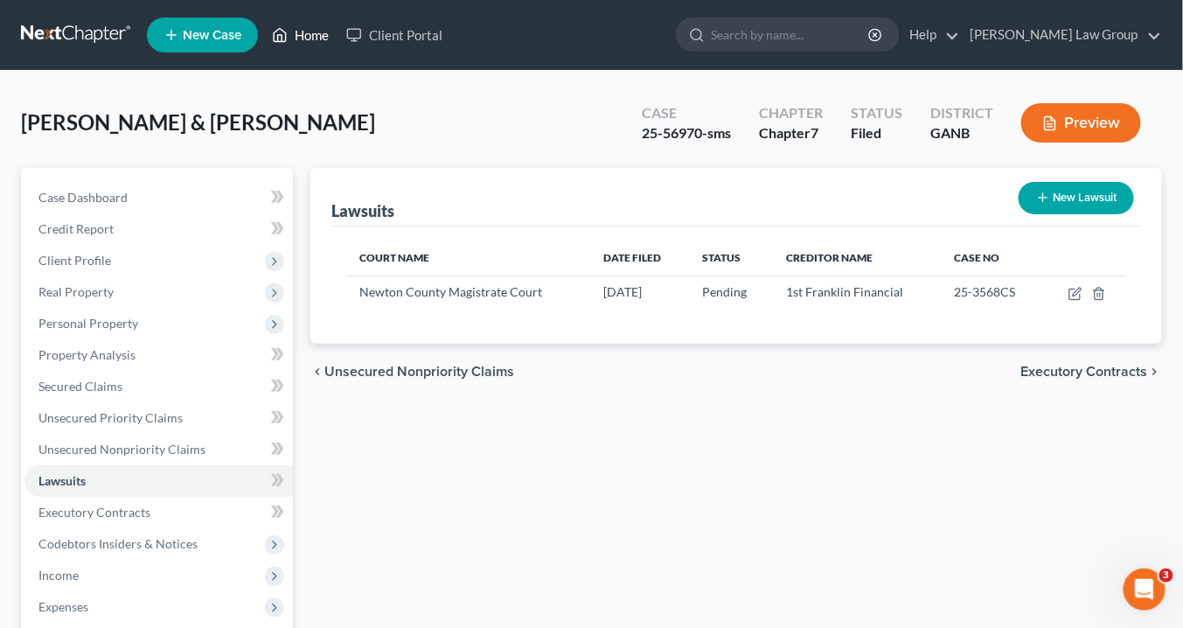
click at [309, 42] on link "Home" at bounding box center [300, 34] width 74 height 31
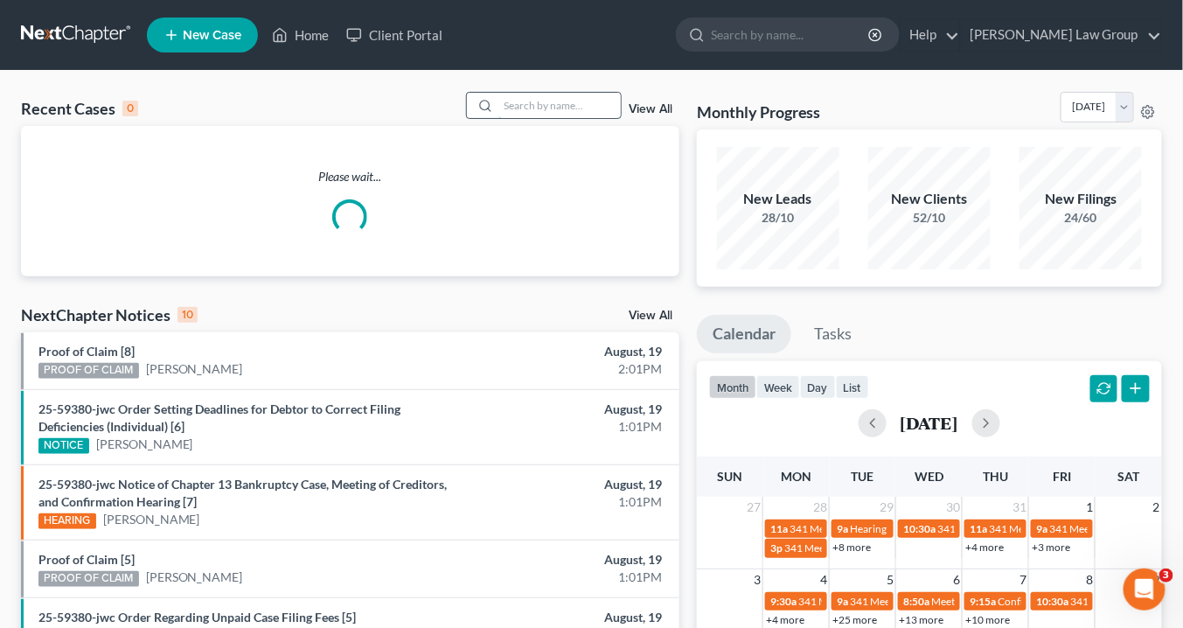
click at [539, 115] on input "search" at bounding box center [559, 105] width 122 height 25
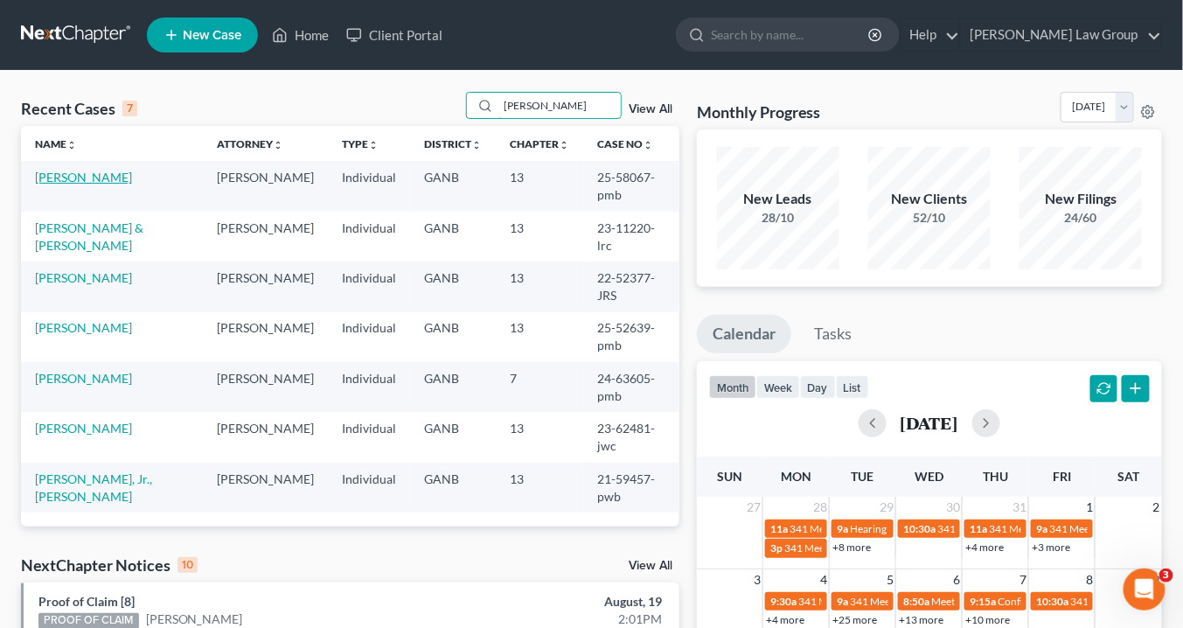
type input "[PERSON_NAME]"
click at [86, 180] on link "[PERSON_NAME]" at bounding box center [83, 177] width 97 height 15
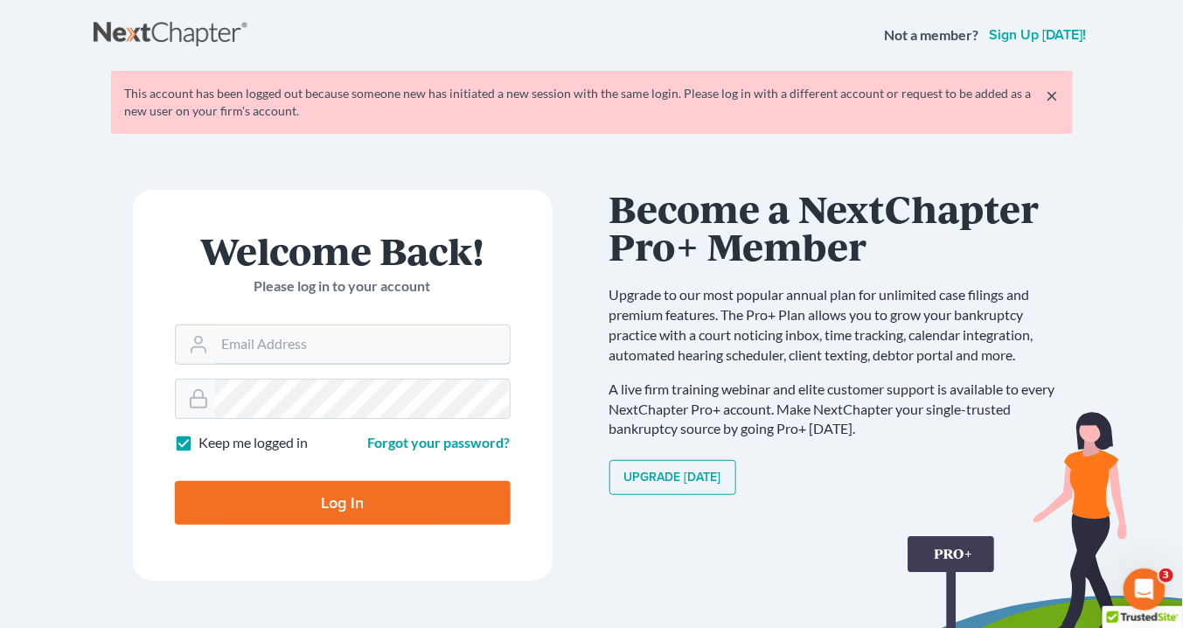
type input "[EMAIL_ADDRESS][DOMAIN_NAME]"
drag, startPoint x: 364, startPoint y: 511, endPoint x: 362, endPoint y: 459, distance: 52.5
click at [364, 505] on input "Log In" at bounding box center [343, 503] width 336 height 44
type input "Thinking..."
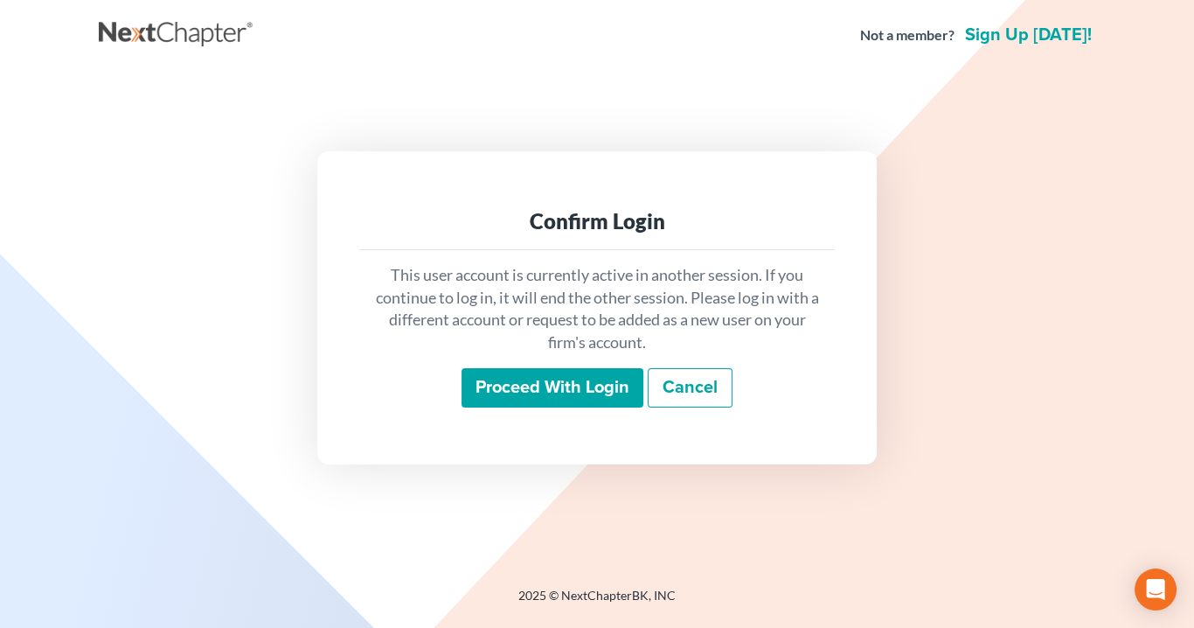
click at [587, 381] on input "Proceed with login" at bounding box center [553, 388] width 182 height 40
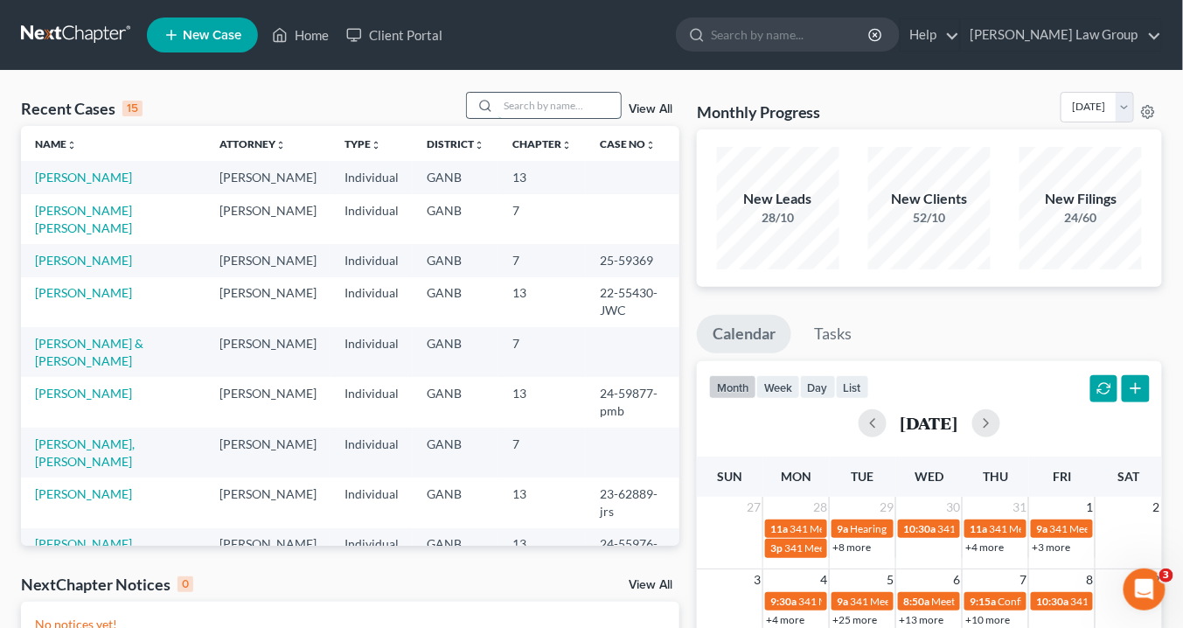
click at [510, 105] on input "search" at bounding box center [559, 105] width 122 height 25
click at [541, 103] on input "search" at bounding box center [559, 105] width 122 height 25
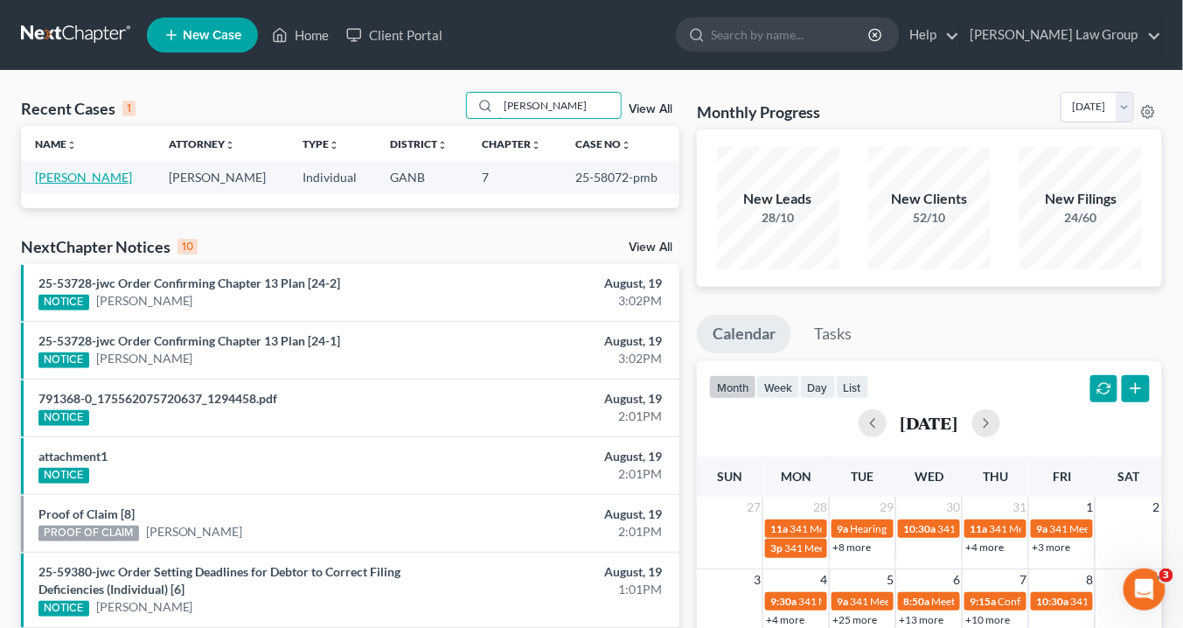
type input "[PERSON_NAME]"
click at [71, 178] on link "[PERSON_NAME]" at bounding box center [83, 177] width 97 height 15
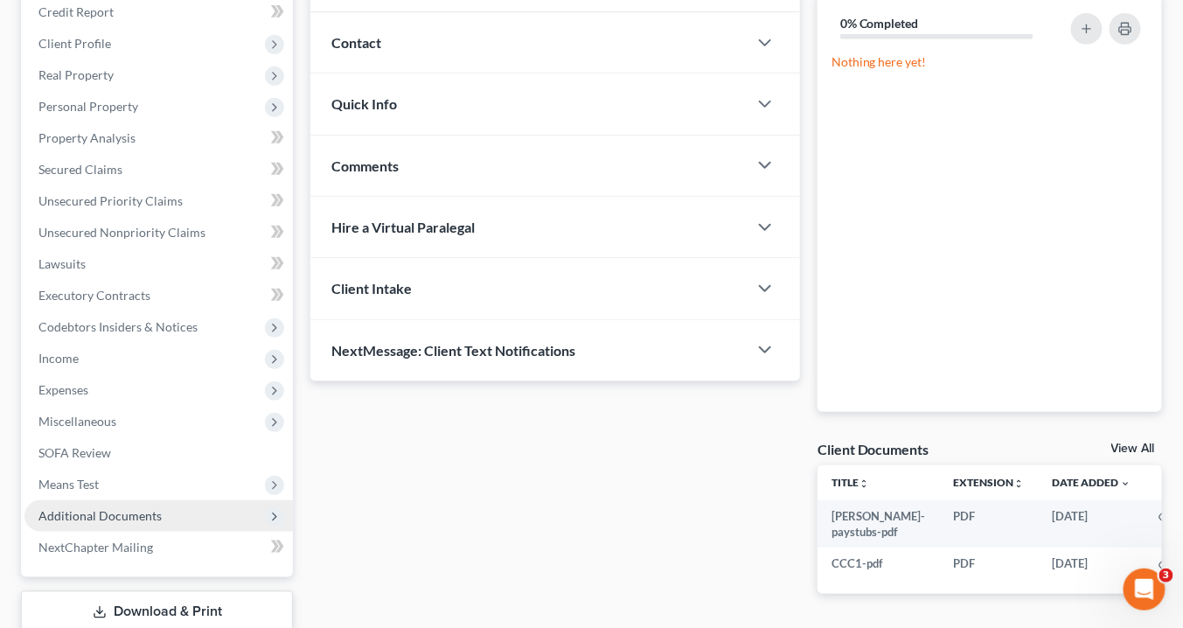
scroll to position [280, 0]
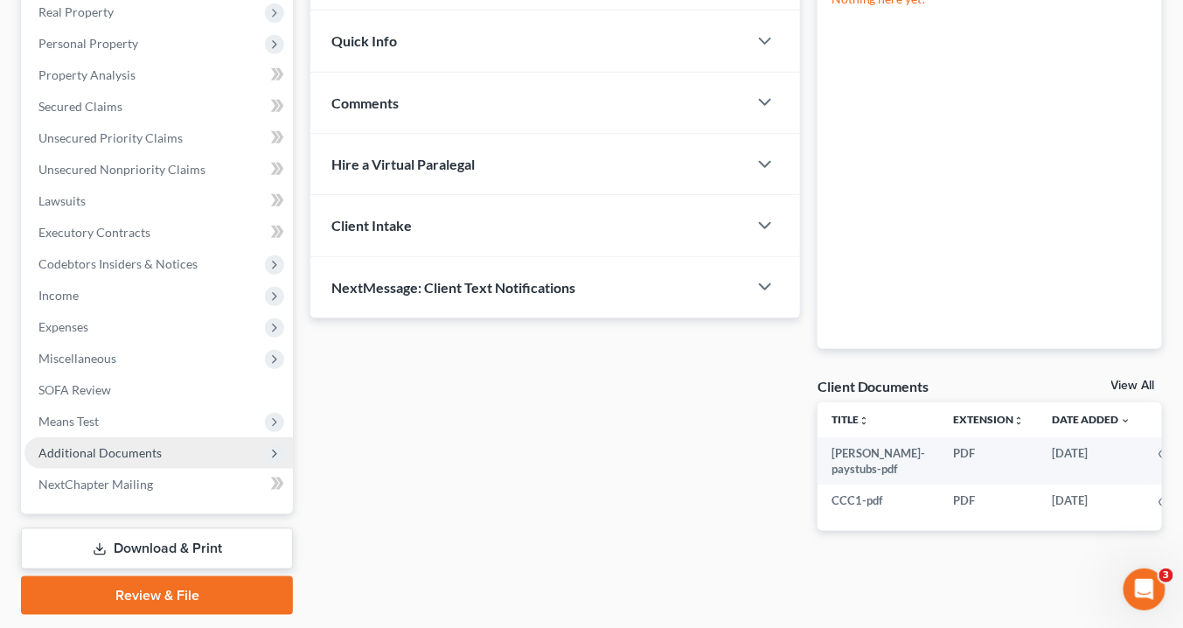
click at [106, 448] on span "Additional Documents" at bounding box center [99, 452] width 123 height 15
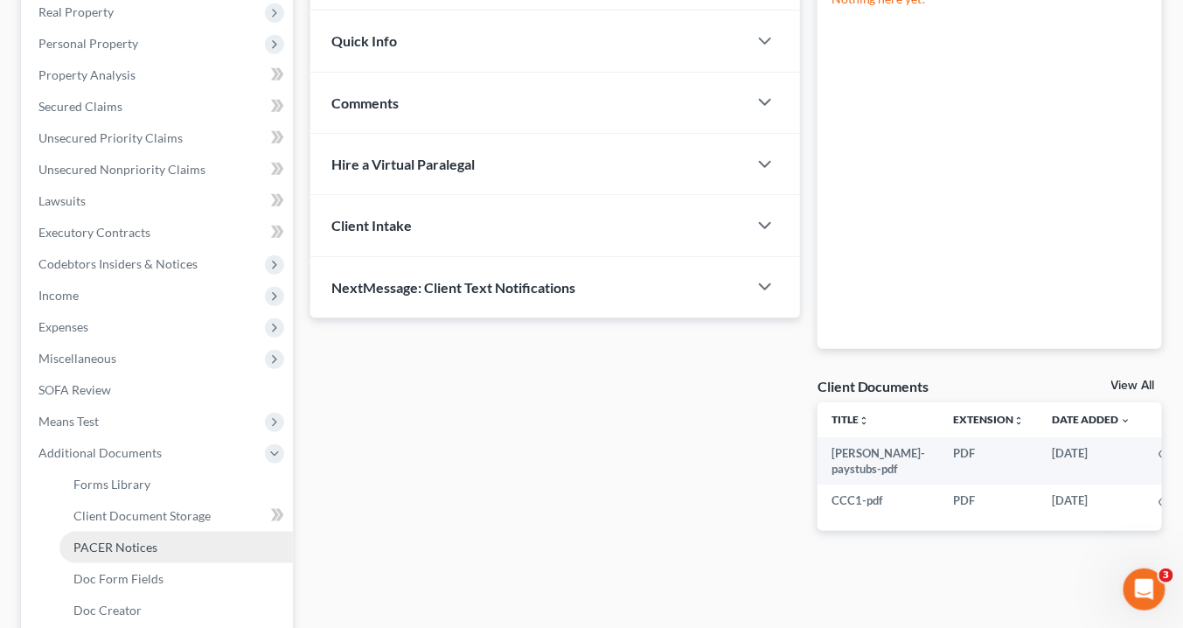
click at [141, 552] on span "PACER Notices" at bounding box center [115, 546] width 84 height 15
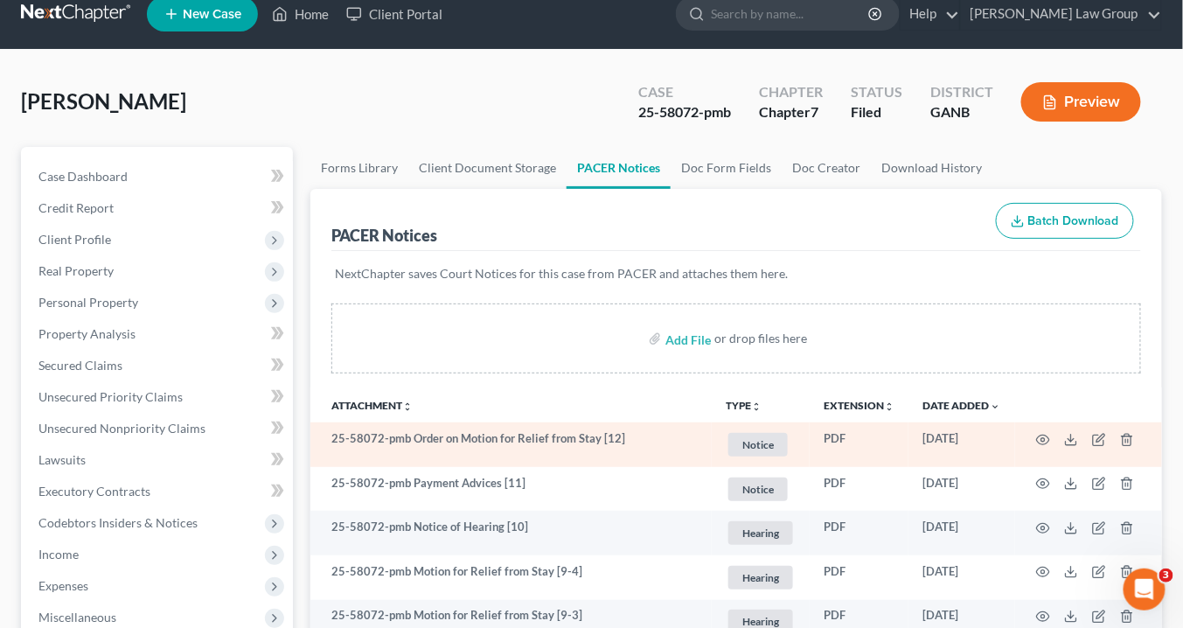
scroll to position [140, 0]
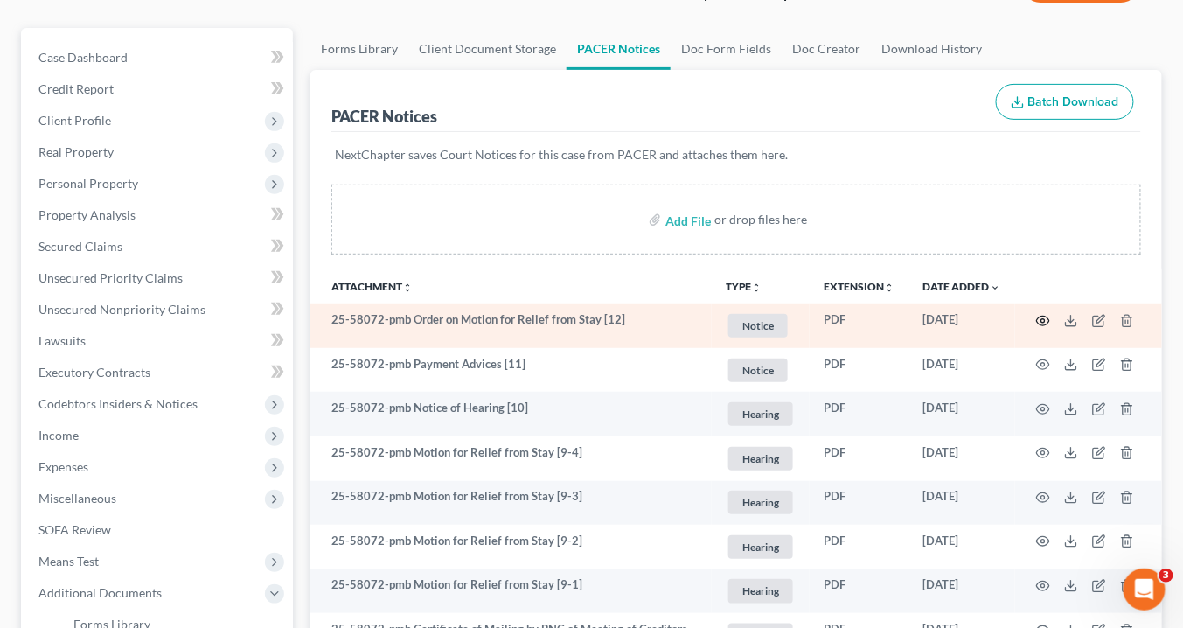
click at [1043, 316] on icon "button" at bounding box center [1043, 321] width 14 height 14
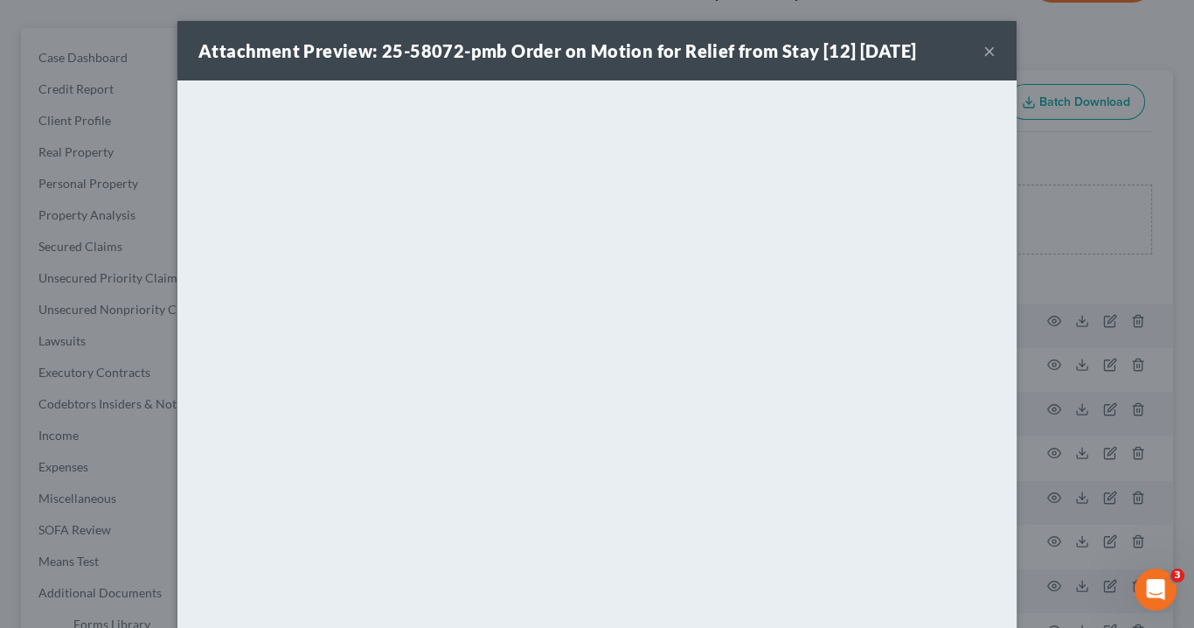
click at [986, 47] on button "×" at bounding box center [989, 50] width 12 height 21
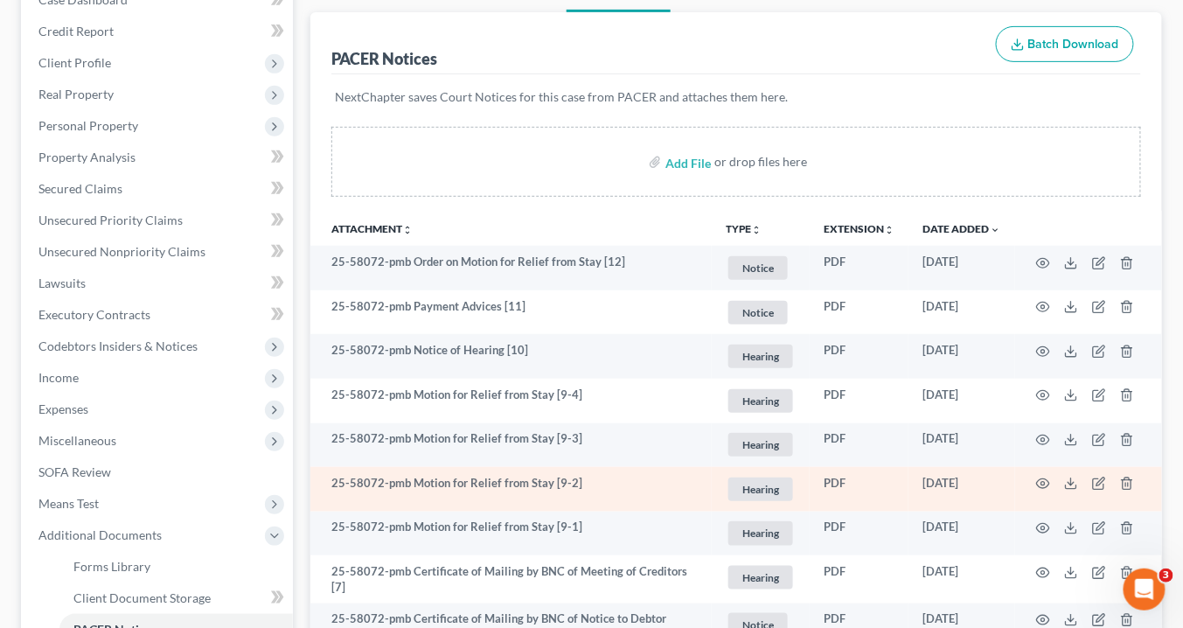
scroll to position [280, 0]
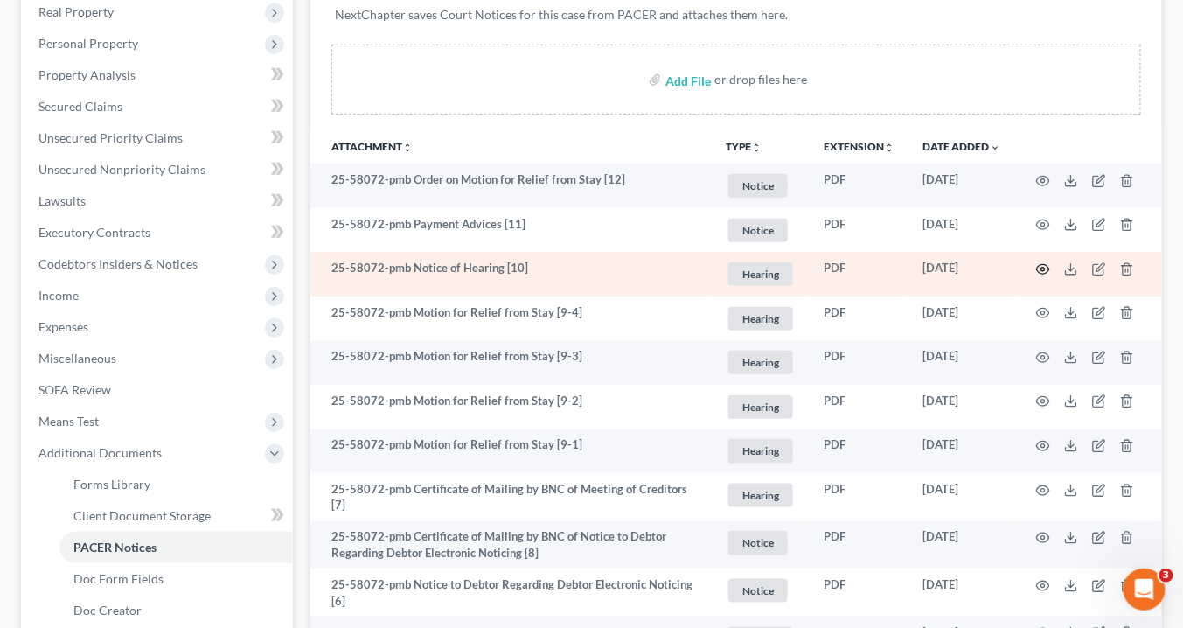
click at [1045, 271] on icon "button" at bounding box center [1043, 270] width 13 height 10
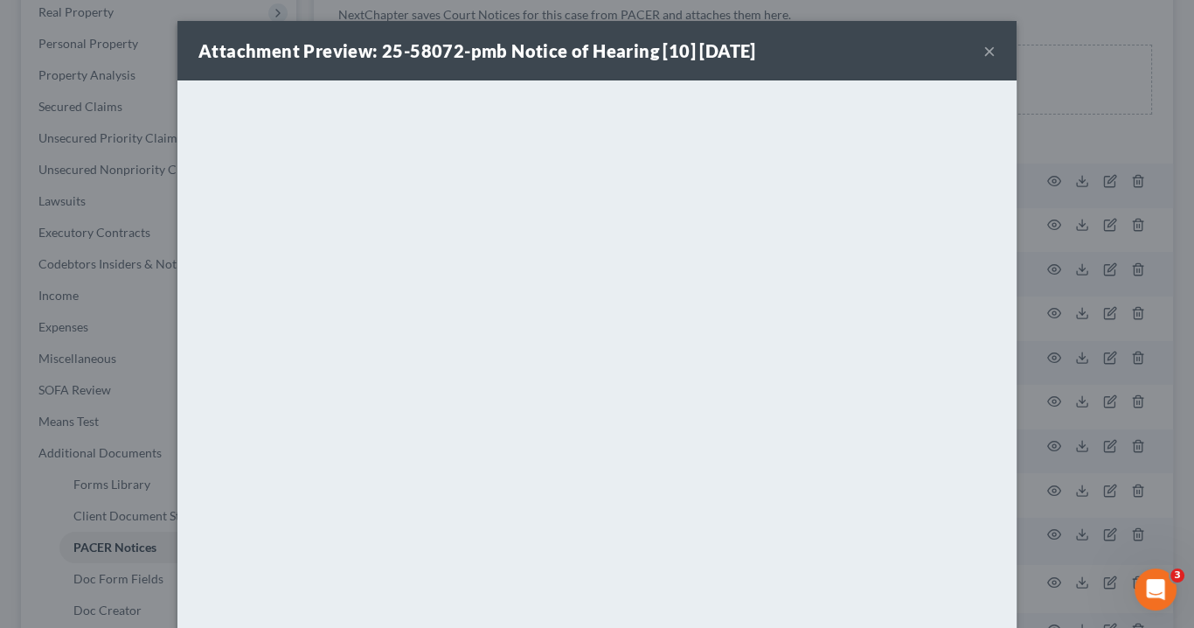
click at [983, 50] on button "×" at bounding box center [989, 50] width 12 height 21
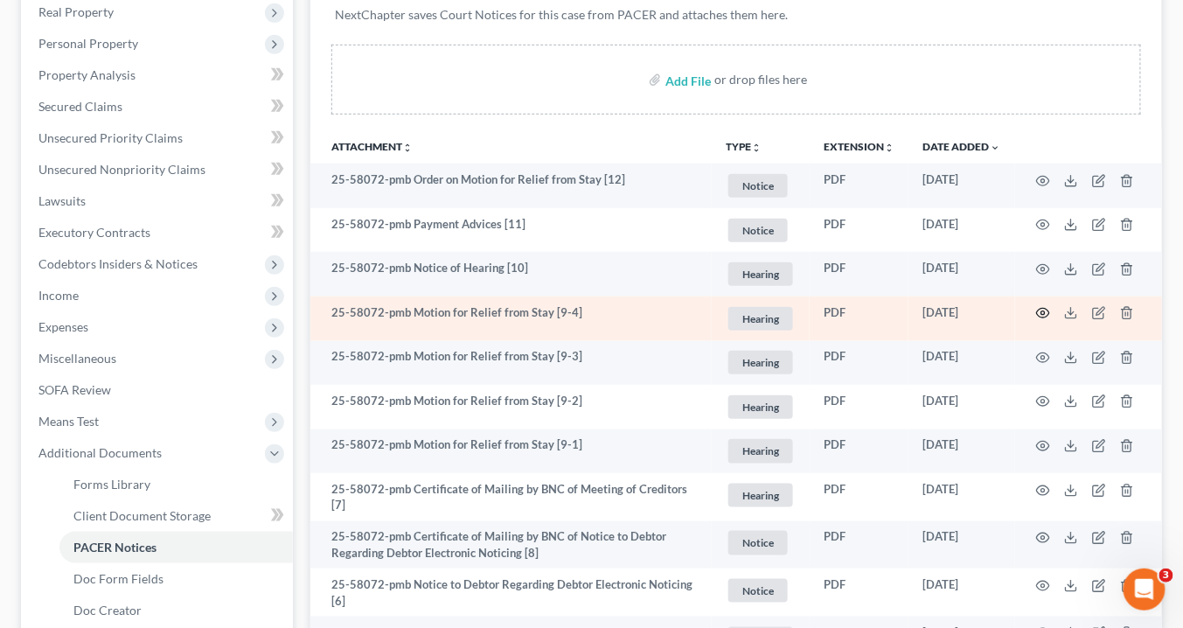
click at [1045, 312] on icon "button" at bounding box center [1043, 313] width 14 height 14
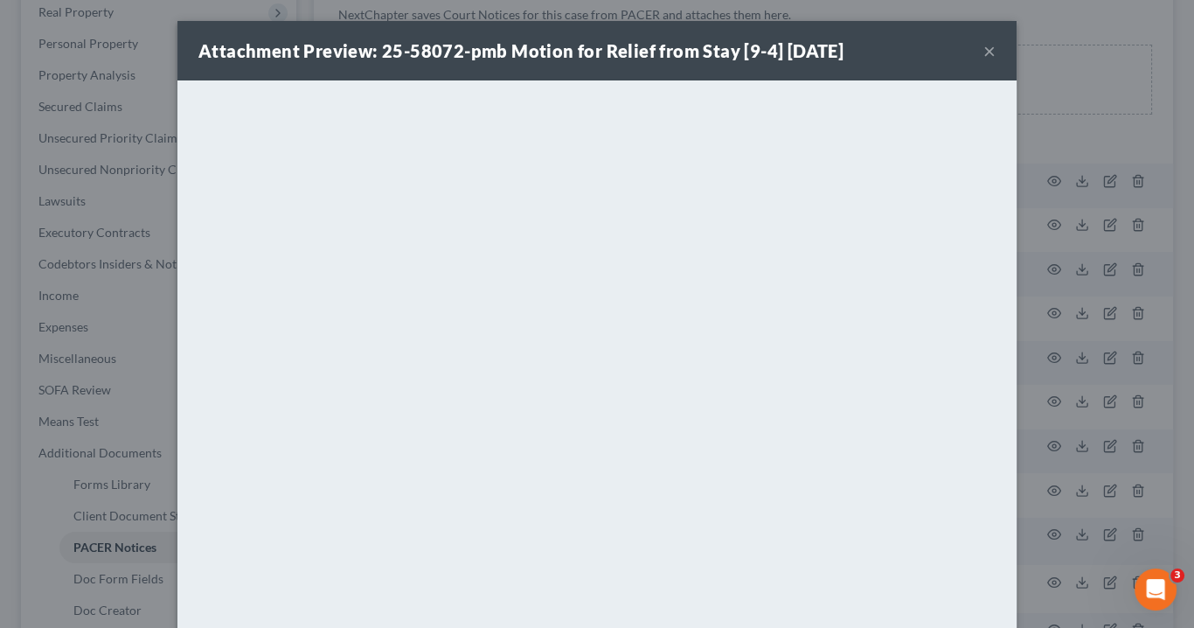
click at [975, 48] on div "Attachment Preview: 25-58072-pmb Motion for Relief from Stay [9-4] [DATE] ×" at bounding box center [596, 50] width 839 height 59
click at [983, 46] on button "×" at bounding box center [989, 50] width 12 height 21
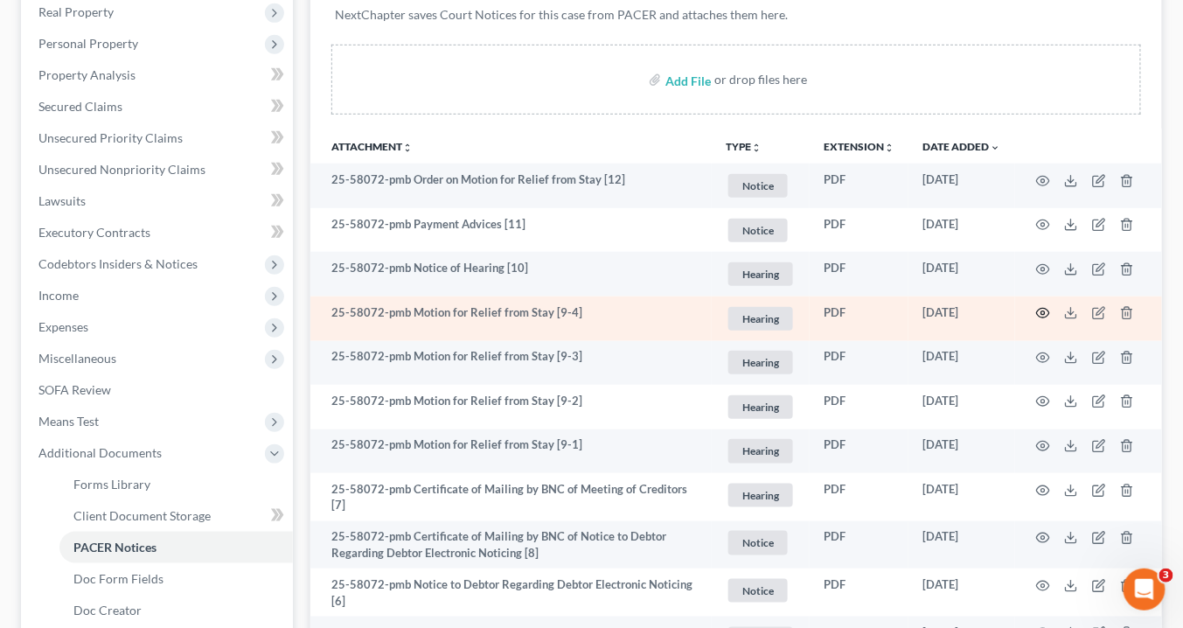
click at [1045, 311] on icon "button" at bounding box center [1043, 313] width 14 height 14
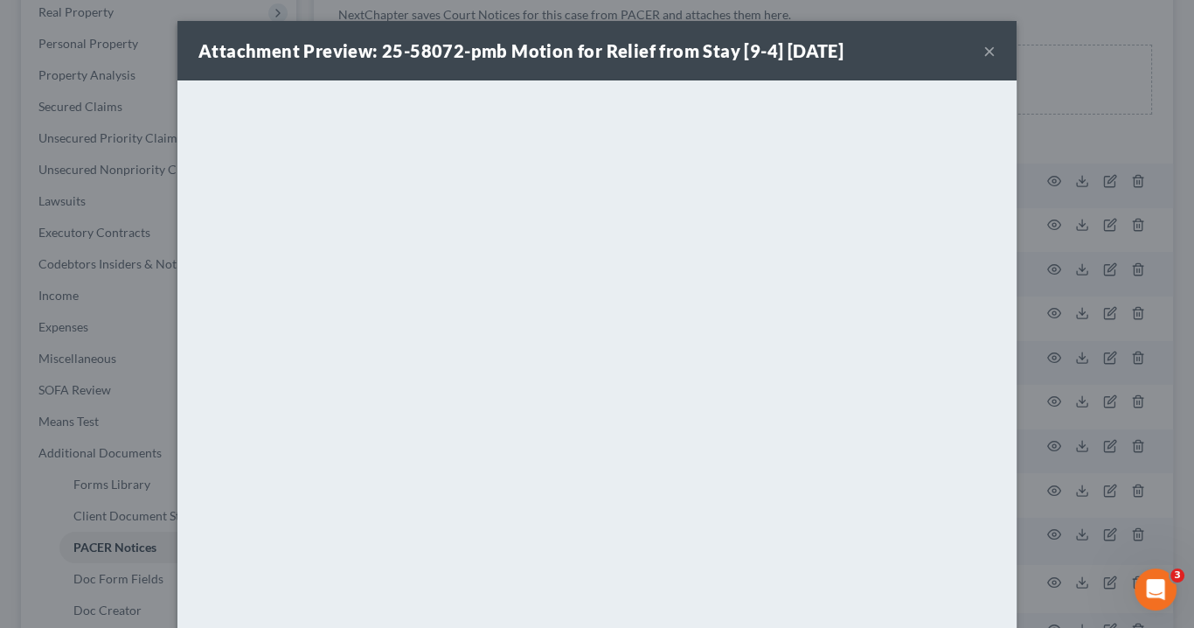
click at [983, 51] on button "×" at bounding box center [989, 50] width 12 height 21
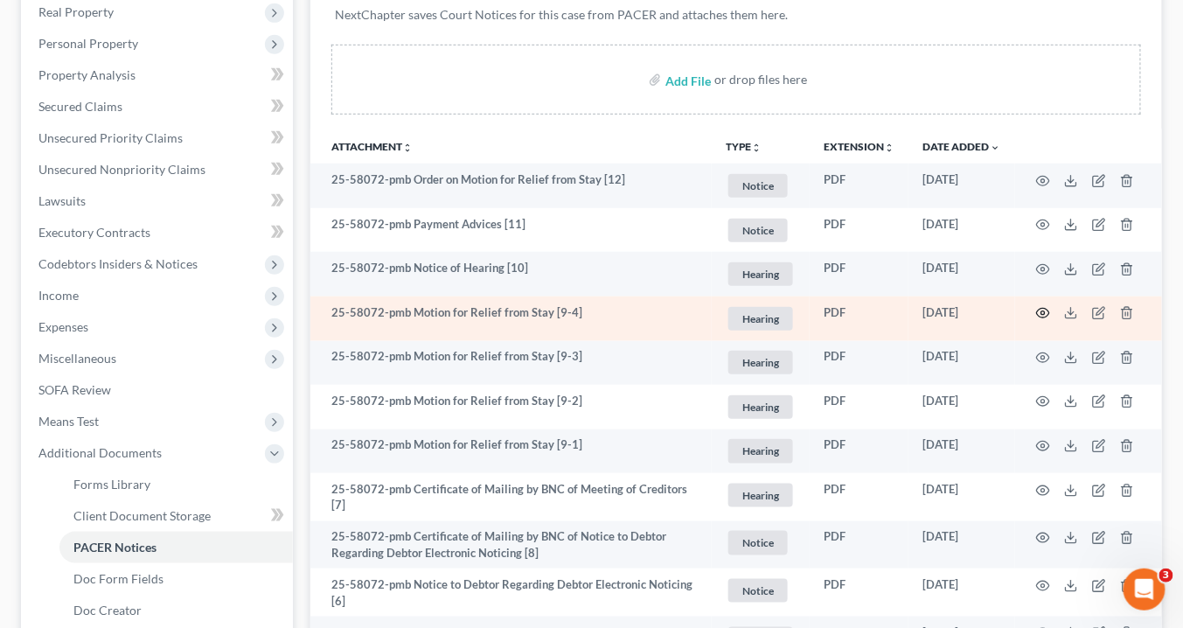
click at [1044, 306] on icon "button" at bounding box center [1043, 313] width 14 height 14
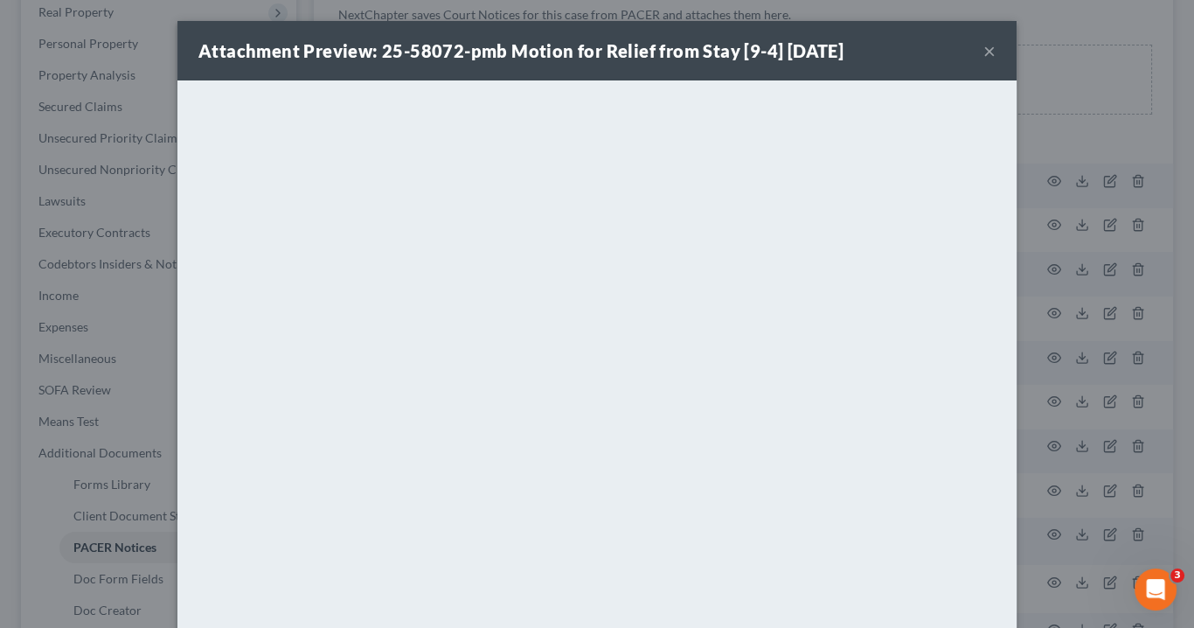
click at [983, 50] on button "×" at bounding box center [989, 50] width 12 height 21
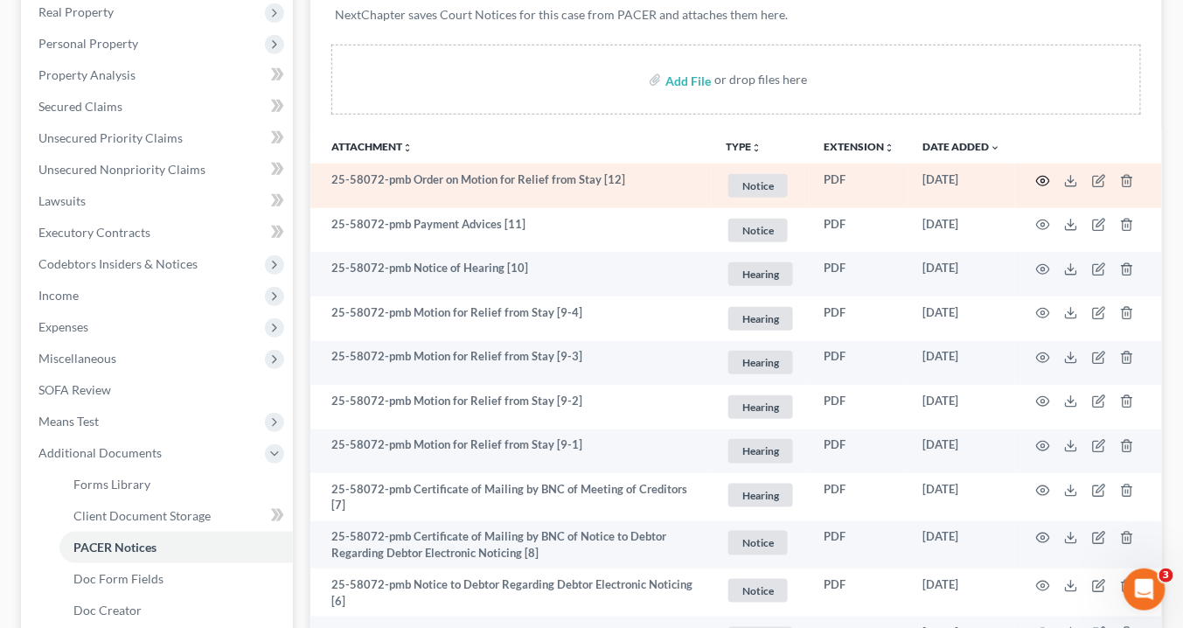
click at [1043, 179] on circle "button" at bounding box center [1042, 180] width 3 height 3
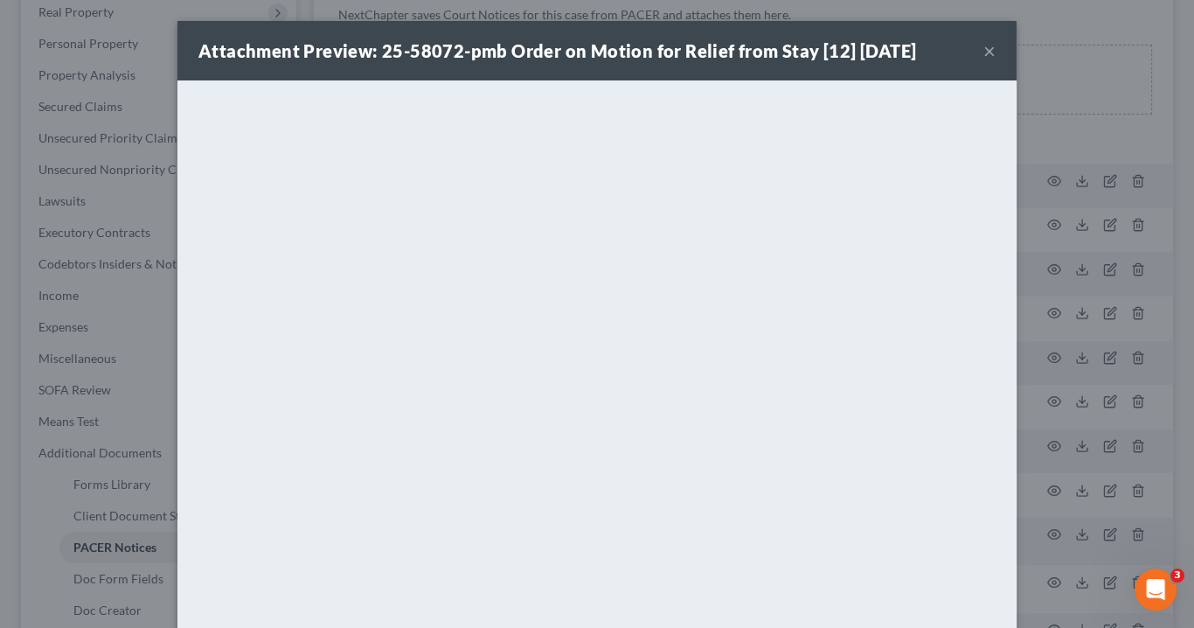
click at [987, 44] on button "×" at bounding box center [989, 50] width 12 height 21
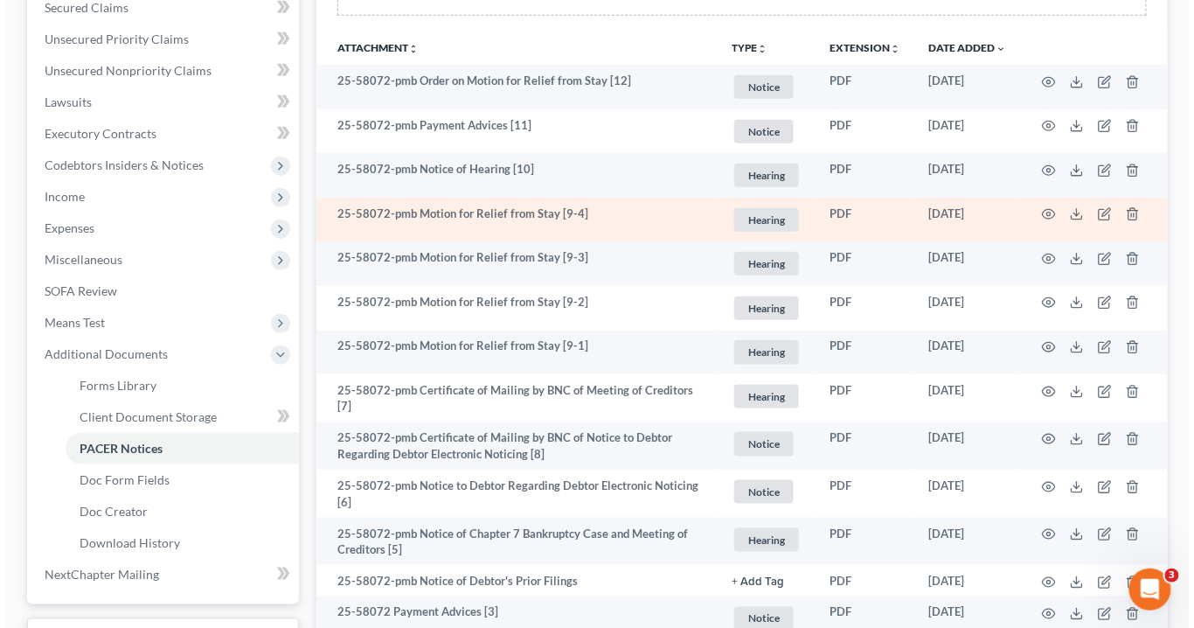
scroll to position [350, 0]
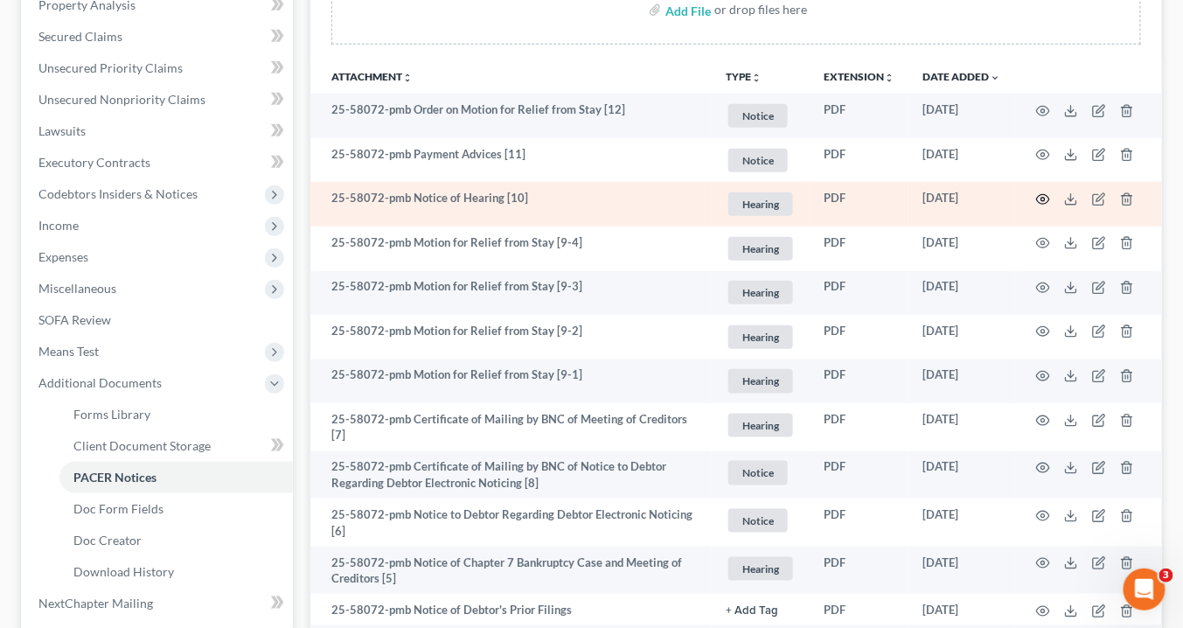
click at [1039, 195] on icon "button" at bounding box center [1043, 199] width 14 height 14
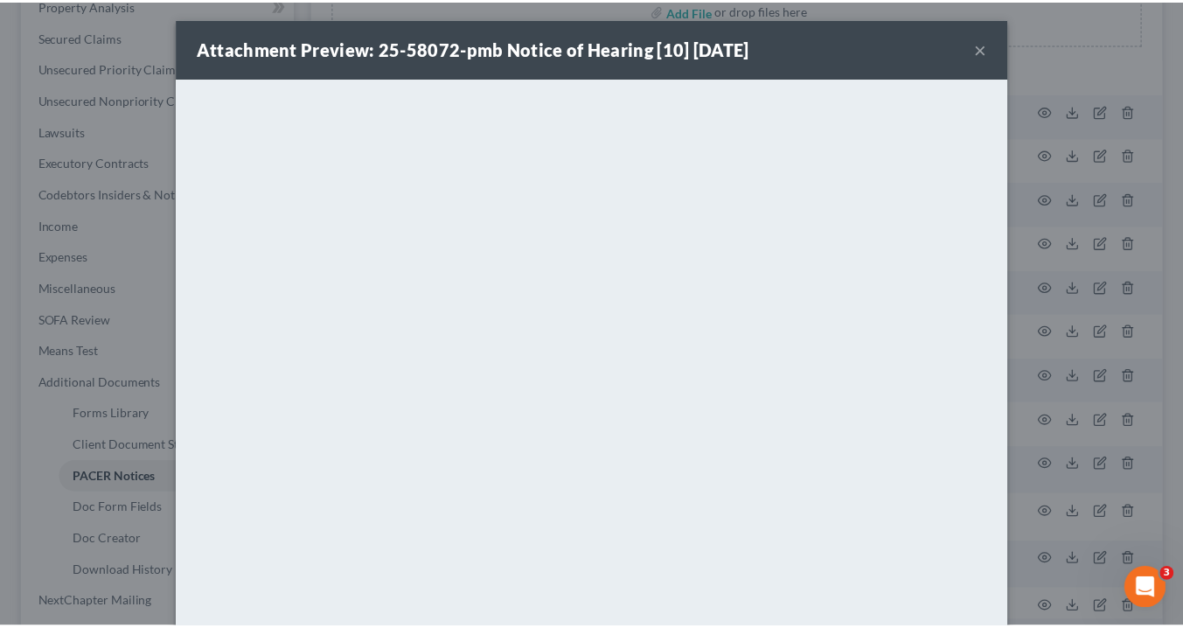
scroll to position [0, 0]
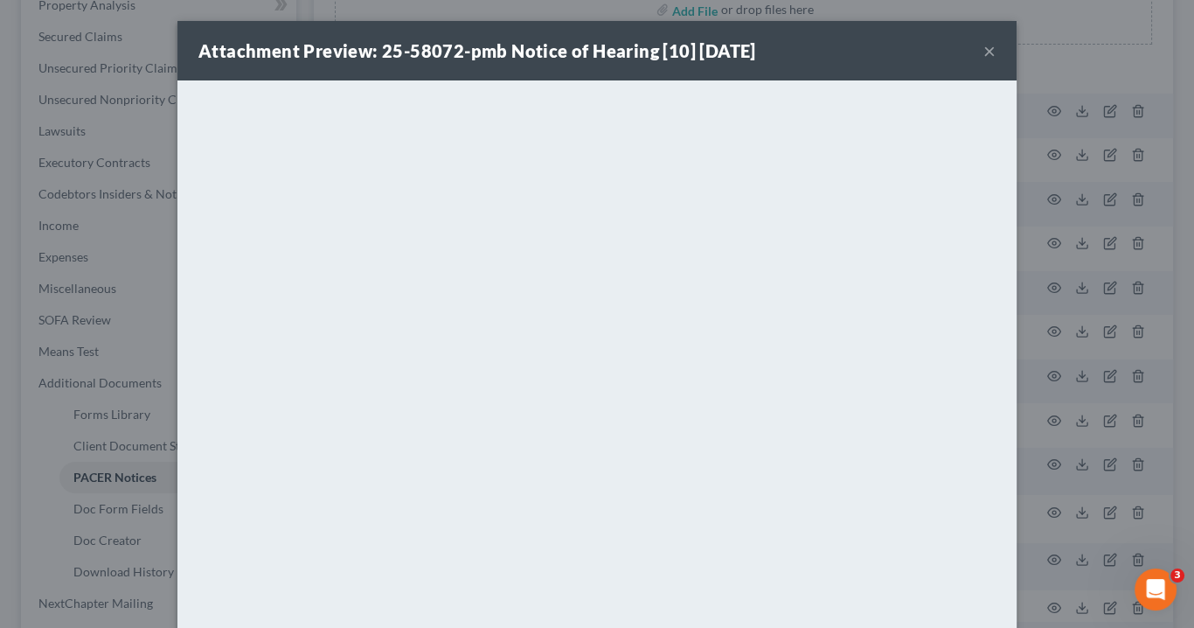
click at [986, 47] on button "×" at bounding box center [989, 50] width 12 height 21
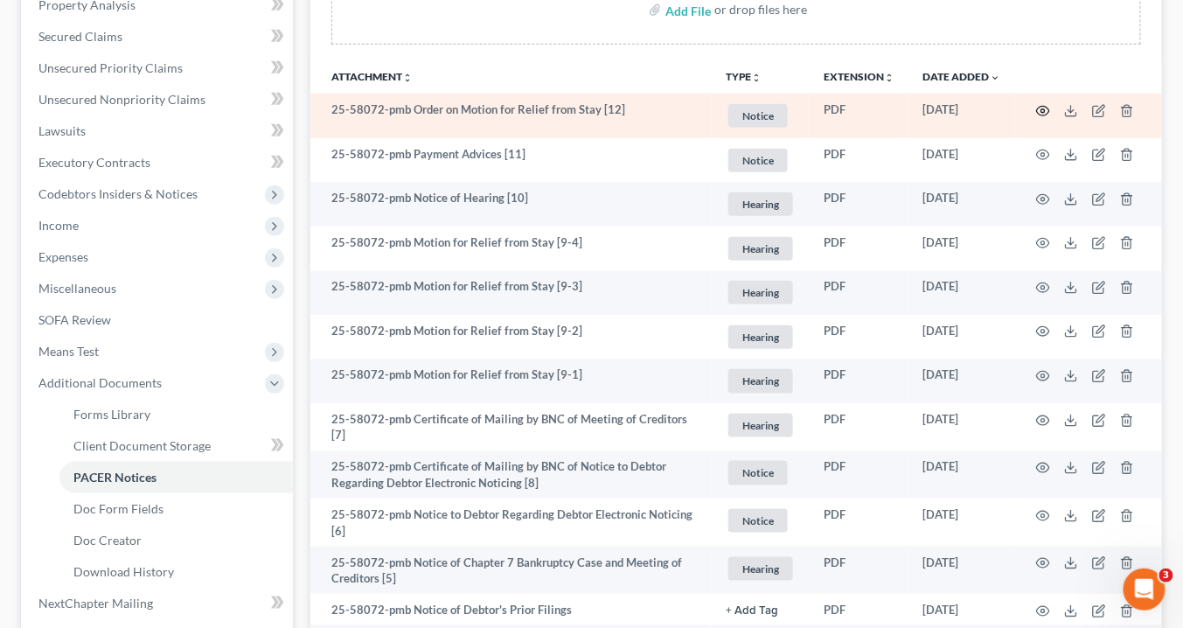
click at [1045, 105] on icon "button" at bounding box center [1043, 111] width 14 height 14
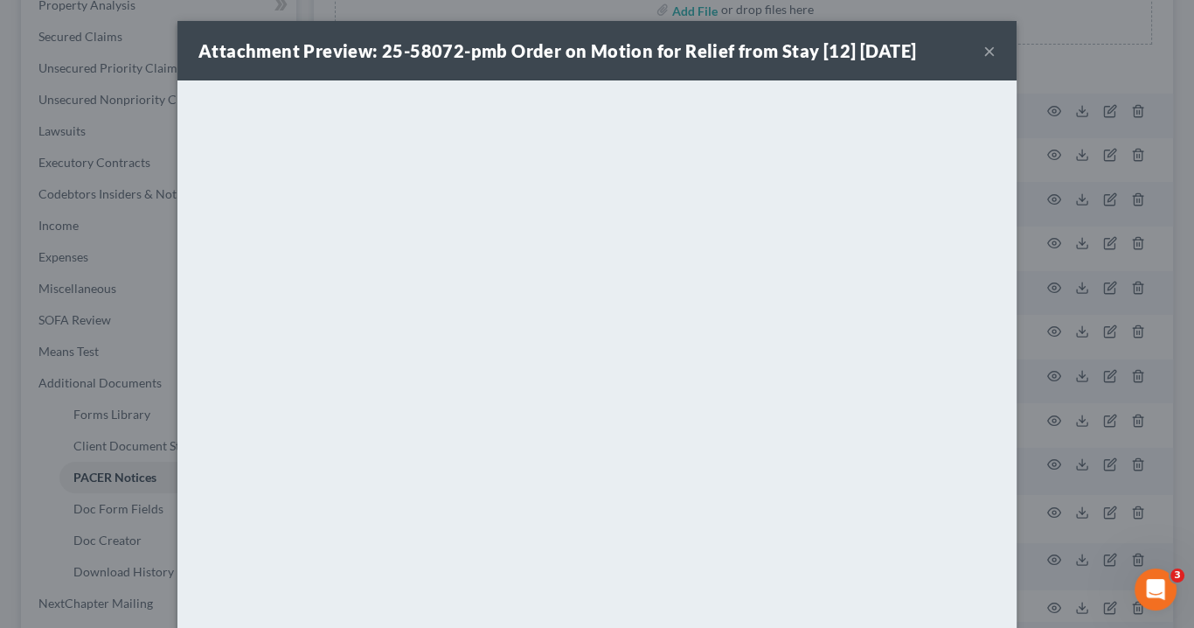
click at [983, 48] on button "×" at bounding box center [989, 50] width 12 height 21
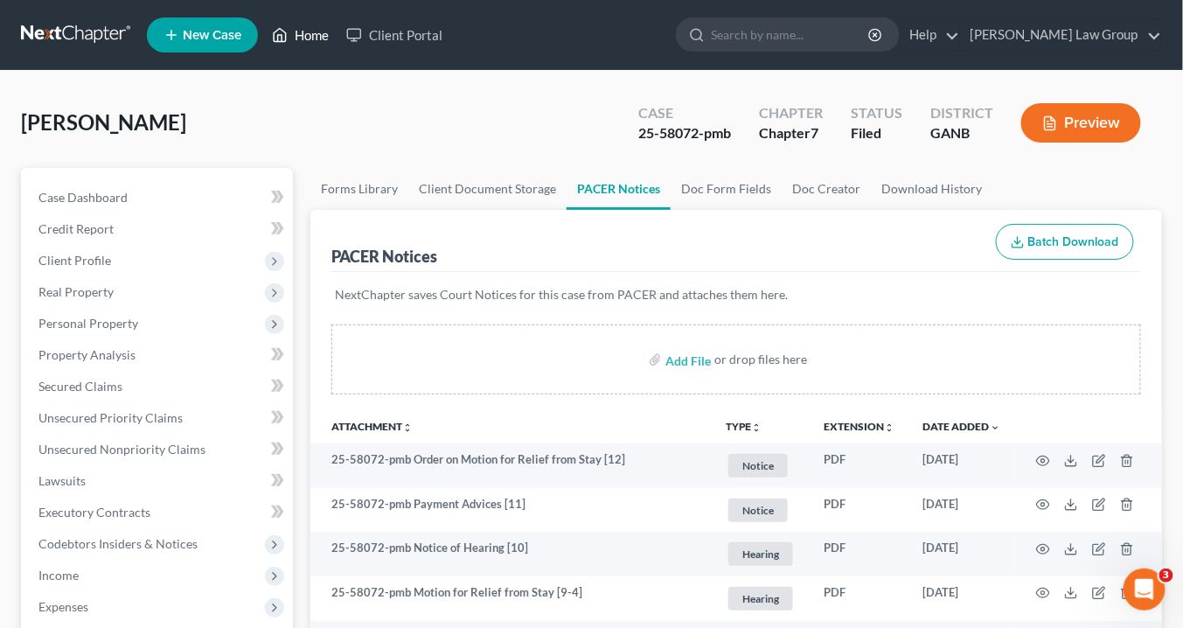
click at [318, 37] on link "Home" at bounding box center [300, 34] width 74 height 31
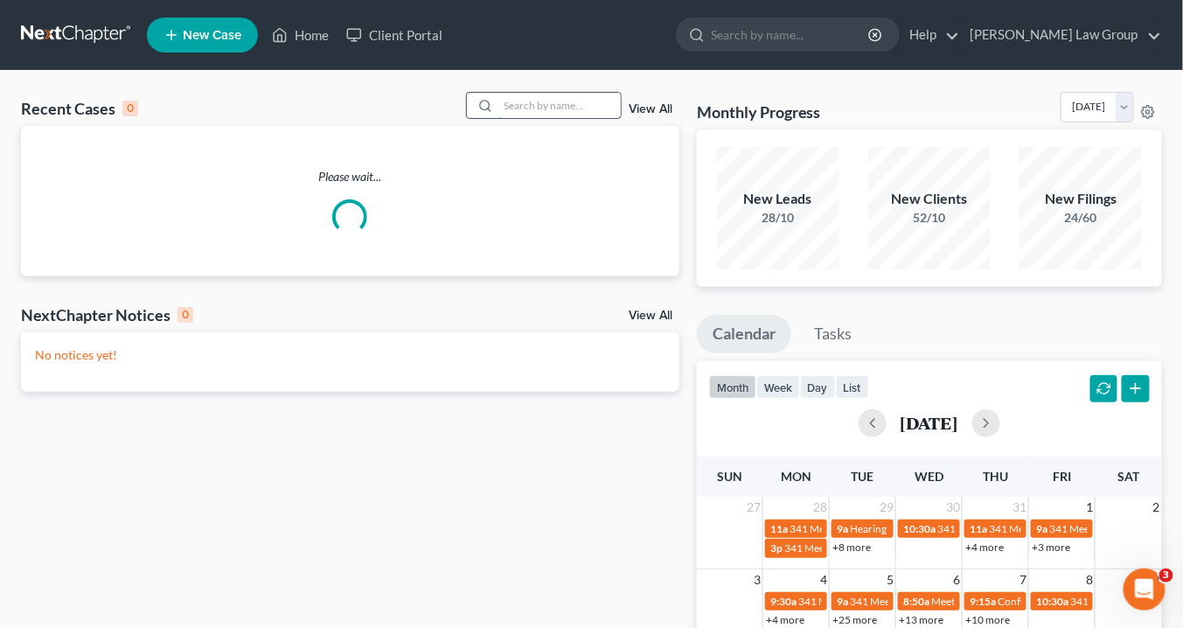
click at [527, 107] on input "search" at bounding box center [559, 105] width 122 height 25
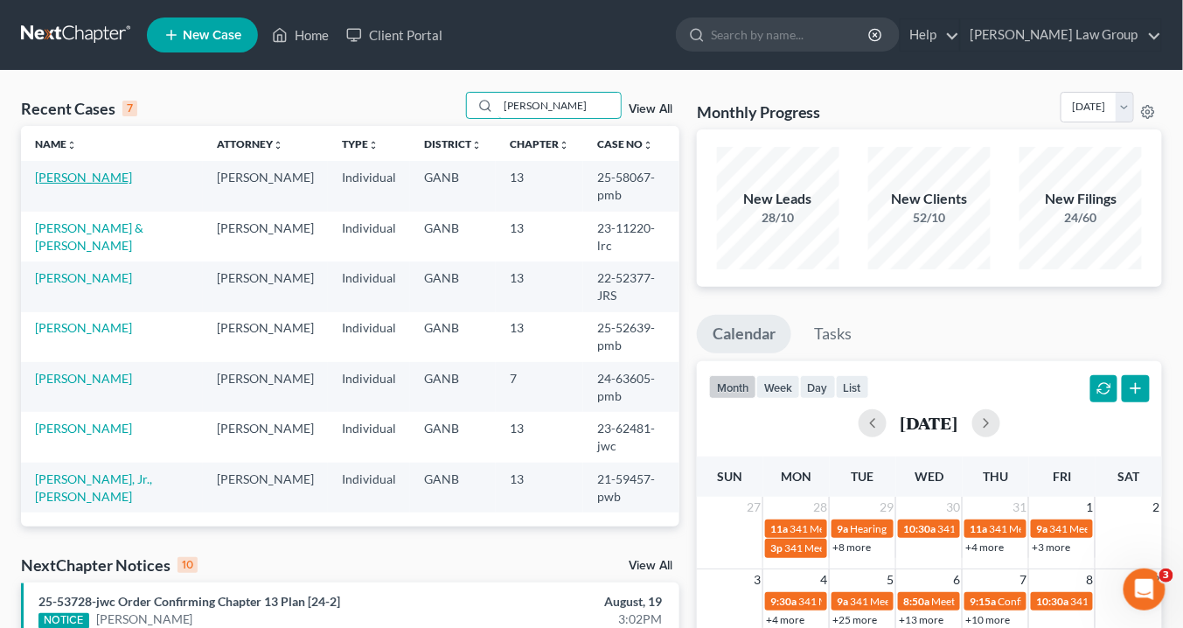
type input "[PERSON_NAME]"
click at [74, 173] on link "[PERSON_NAME]" at bounding box center [83, 177] width 97 height 15
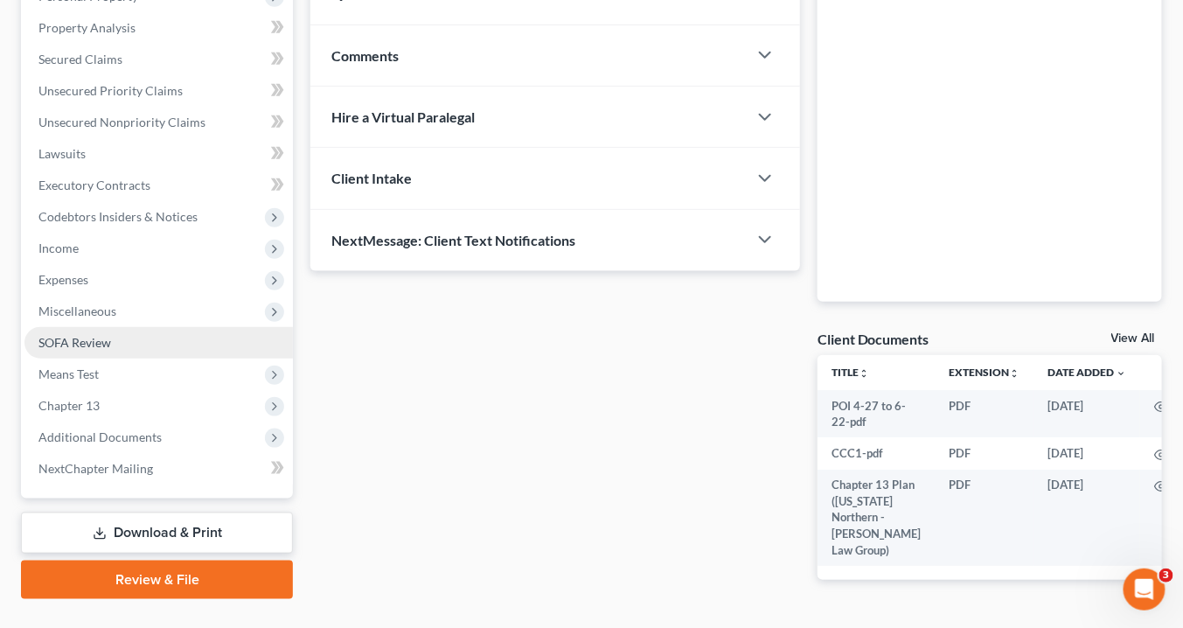
scroll to position [350, 0]
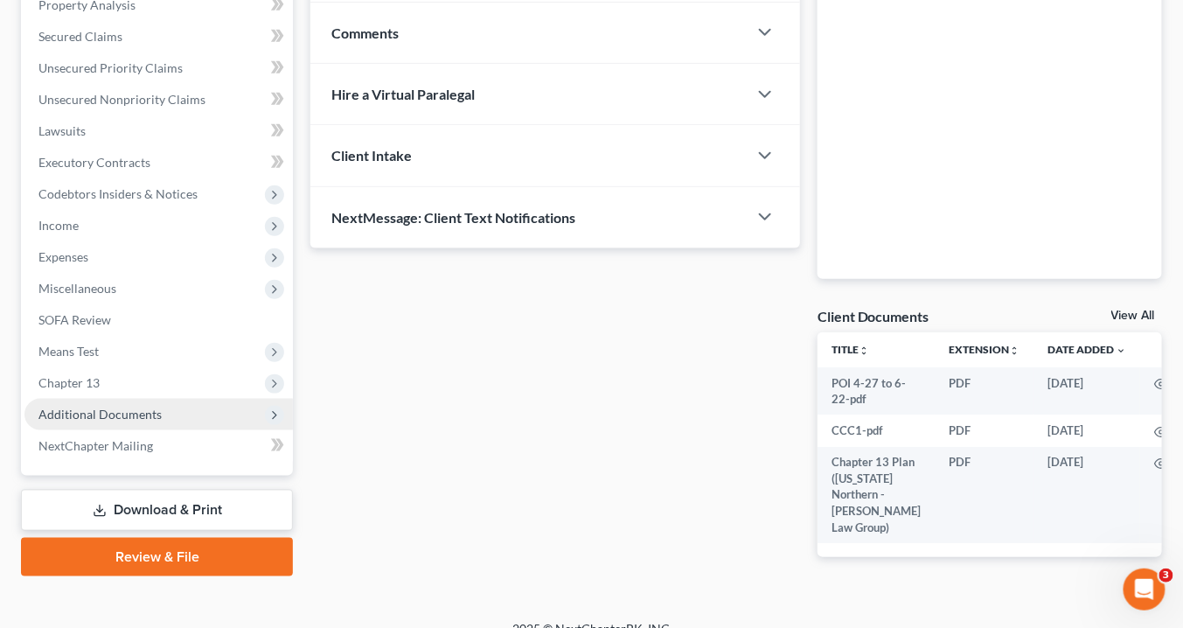
click at [121, 420] on span "Additional Documents" at bounding box center [99, 413] width 123 height 15
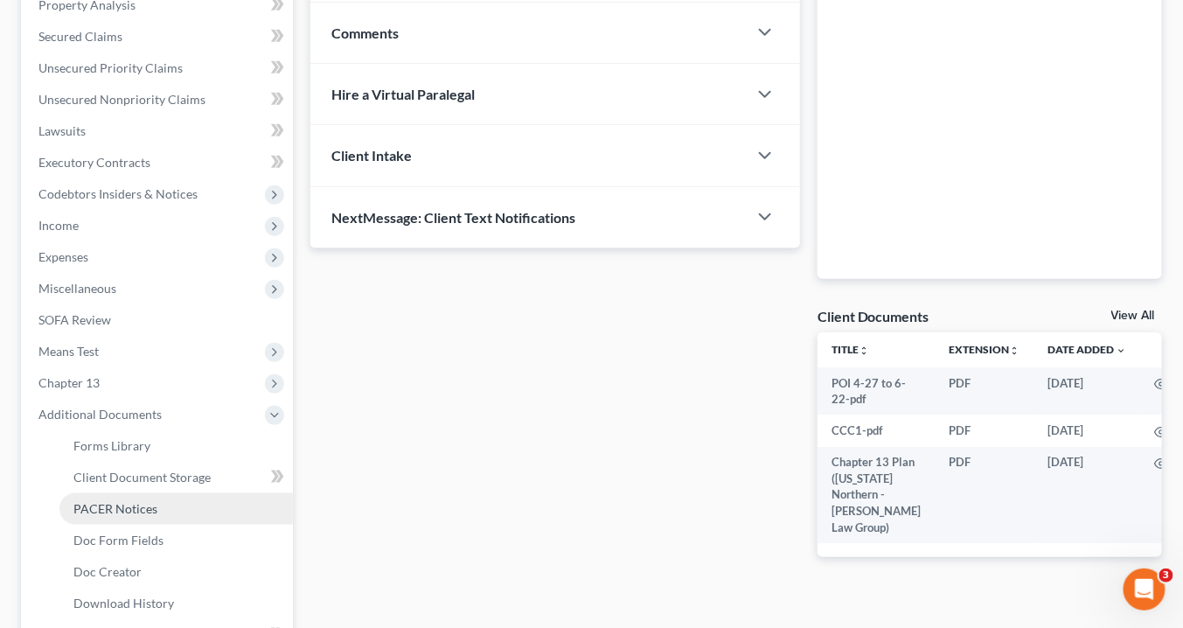
click at [140, 510] on span "PACER Notices" at bounding box center [115, 508] width 84 height 15
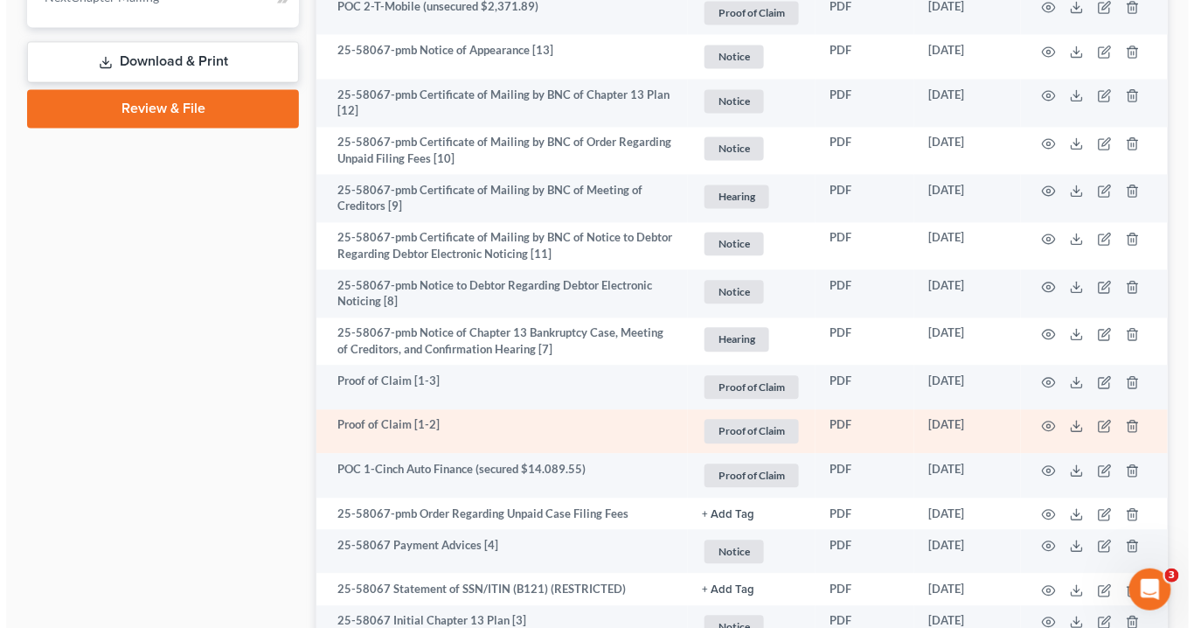
scroll to position [1049, 0]
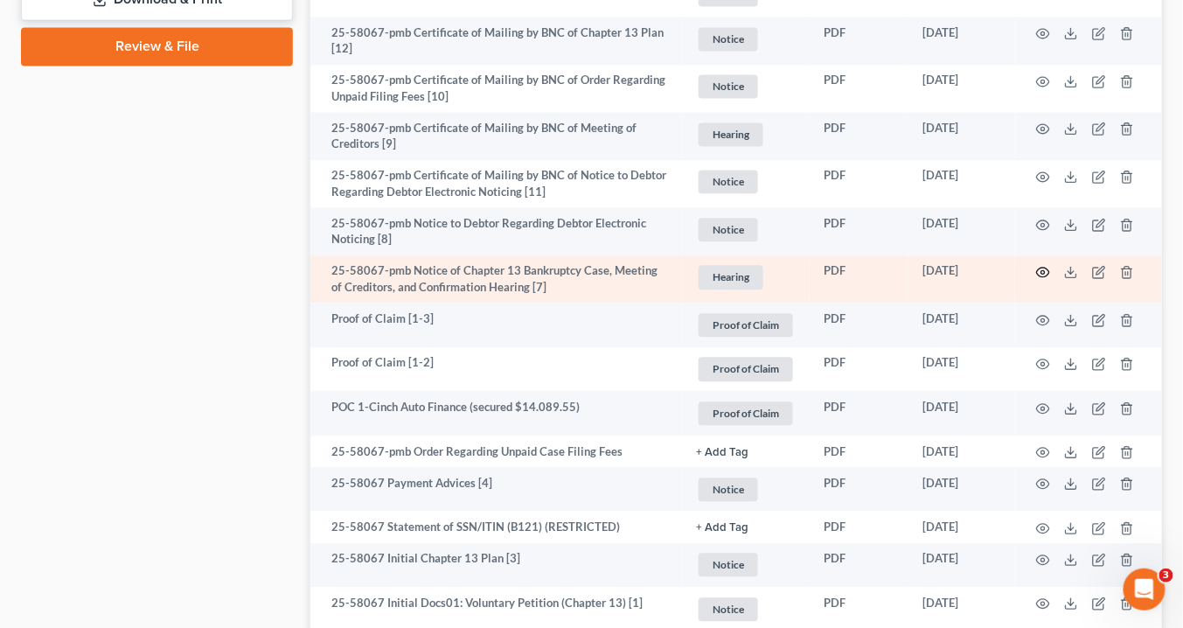
click at [1042, 270] on circle "button" at bounding box center [1042, 271] width 3 height 3
